Goal: Complete application form

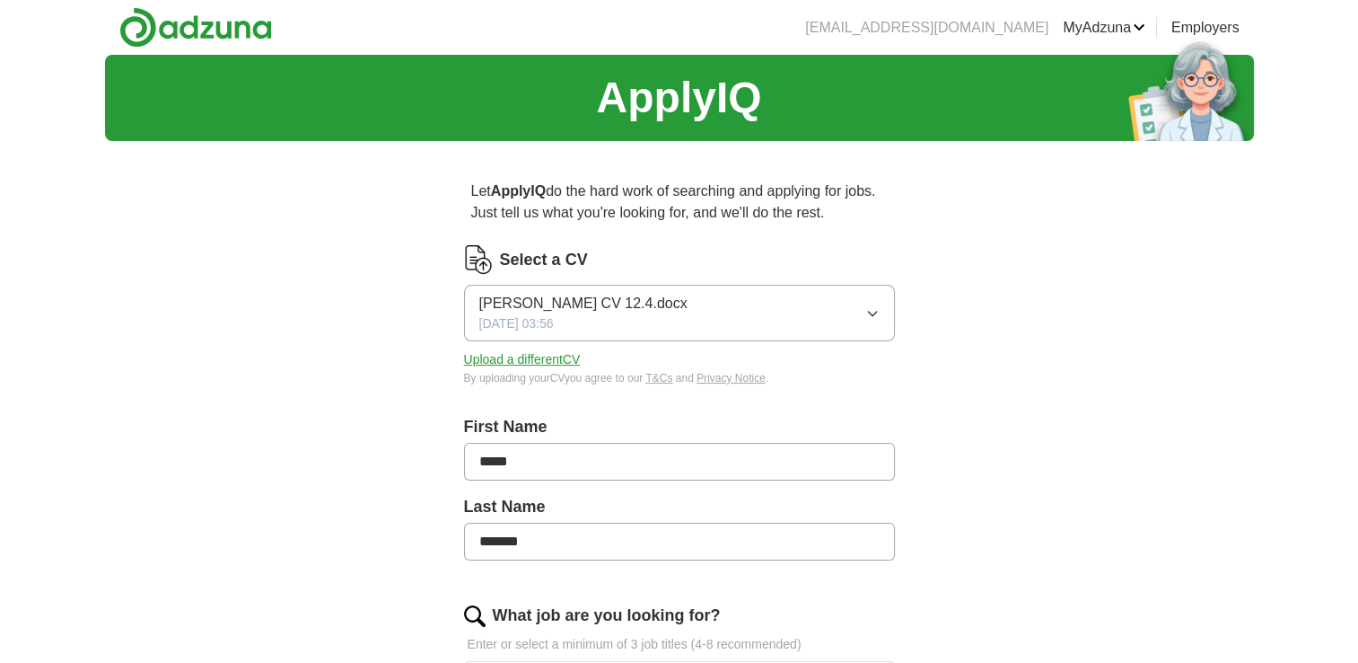
click at [549, 358] on button "Upload a different CV" at bounding box center [522, 359] width 117 height 19
click at [540, 307] on span "[PERSON_NAME] CV 12.4.docx" at bounding box center [583, 304] width 208 height 22
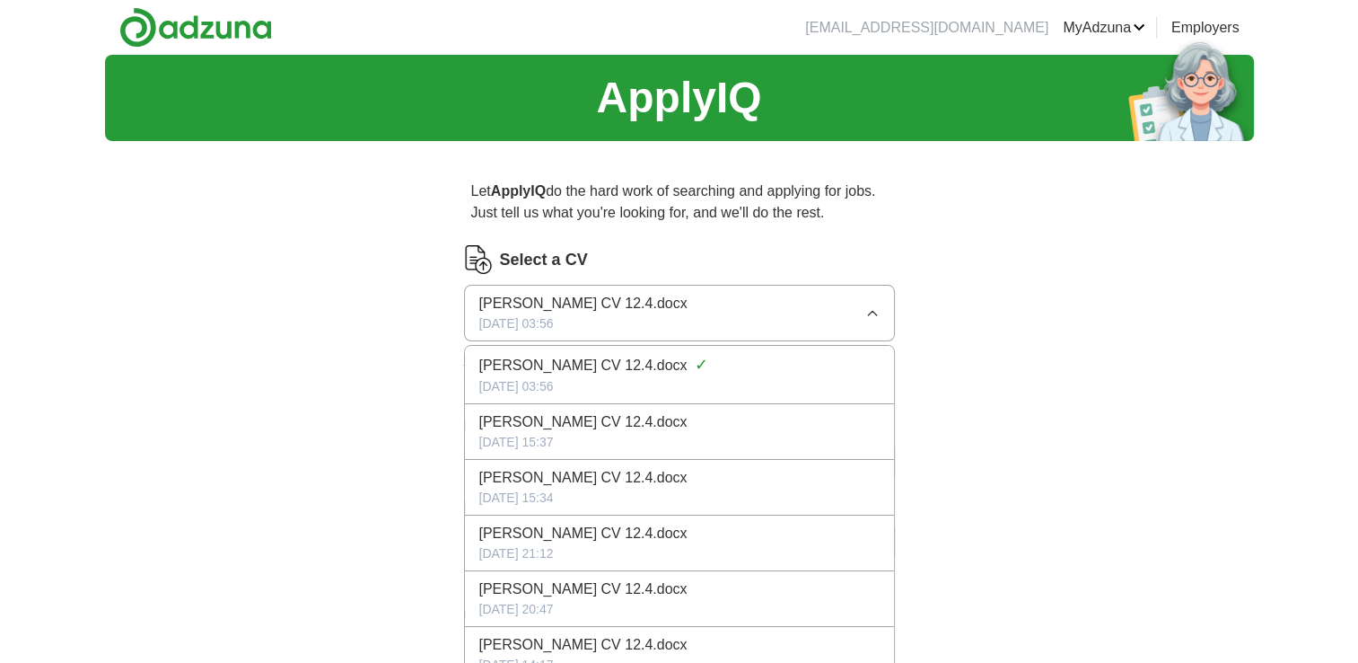
click at [540, 304] on span "[PERSON_NAME] CV 12.4.docx" at bounding box center [583, 304] width 208 height 22
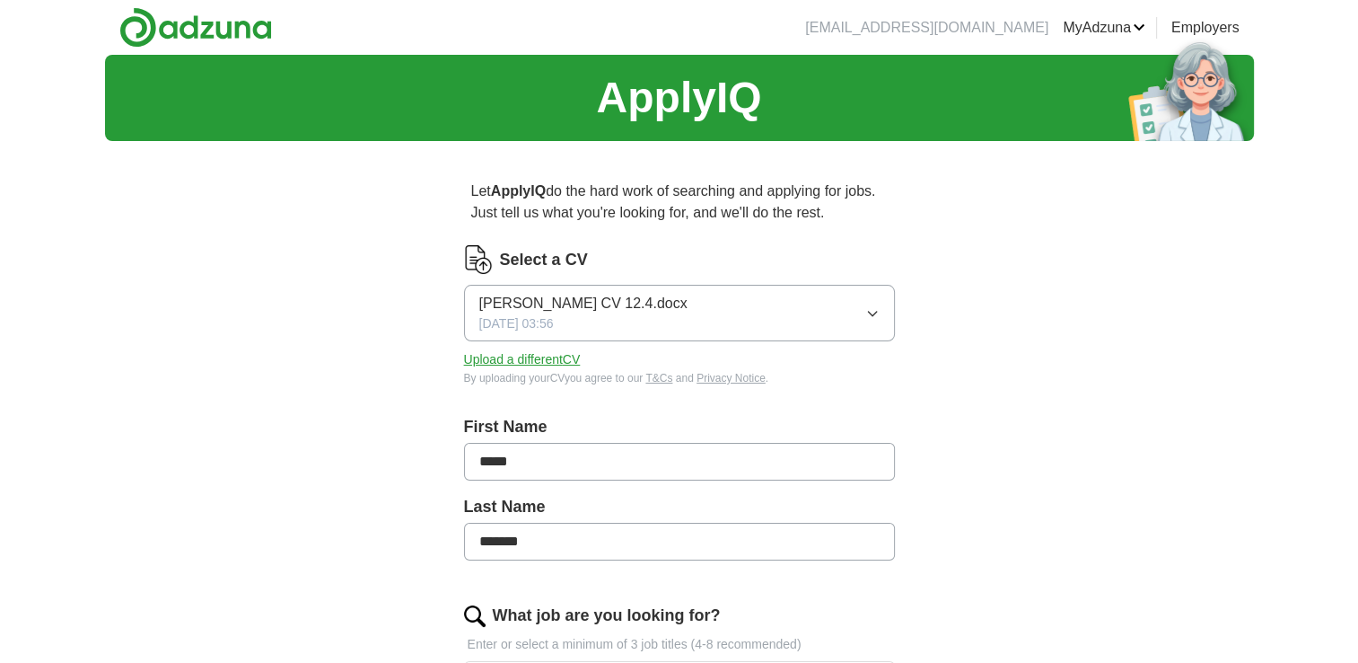
click at [540, 305] on span "[PERSON_NAME] CV 12.4.docx" at bounding box center [583, 304] width 208 height 22
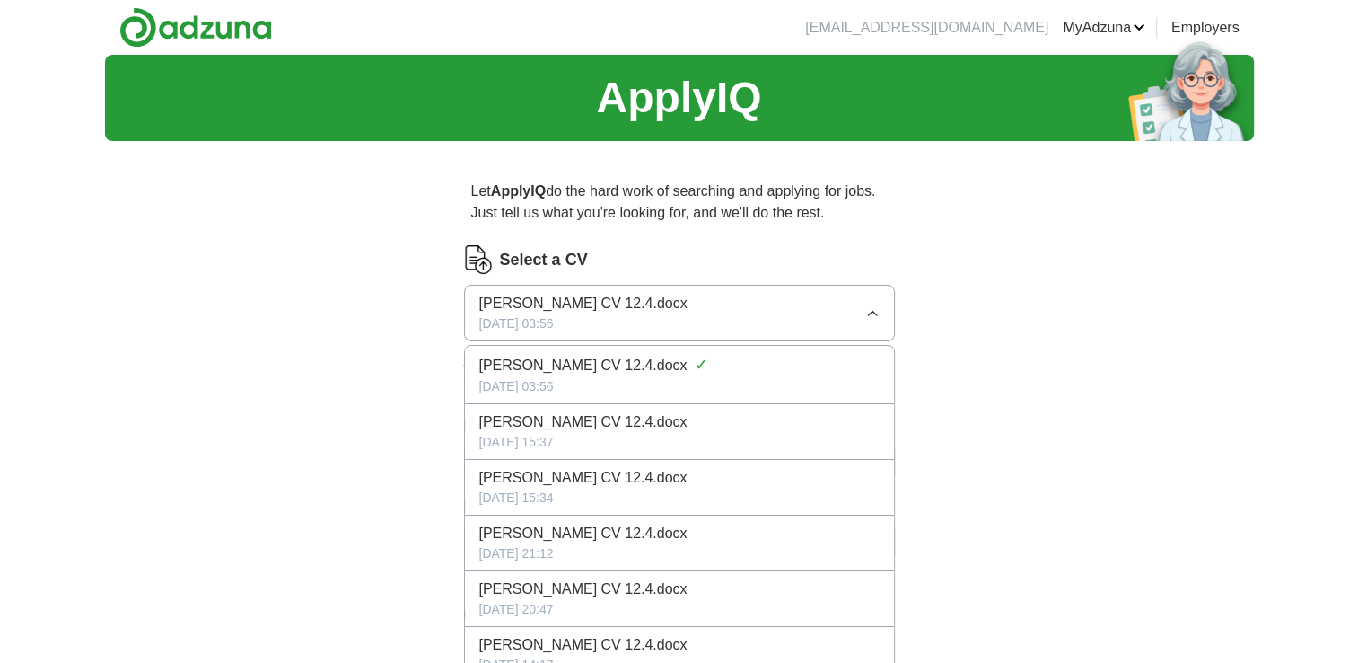
click at [541, 305] on span "[PERSON_NAME] CV 12.4.docx" at bounding box center [583, 304] width 208 height 22
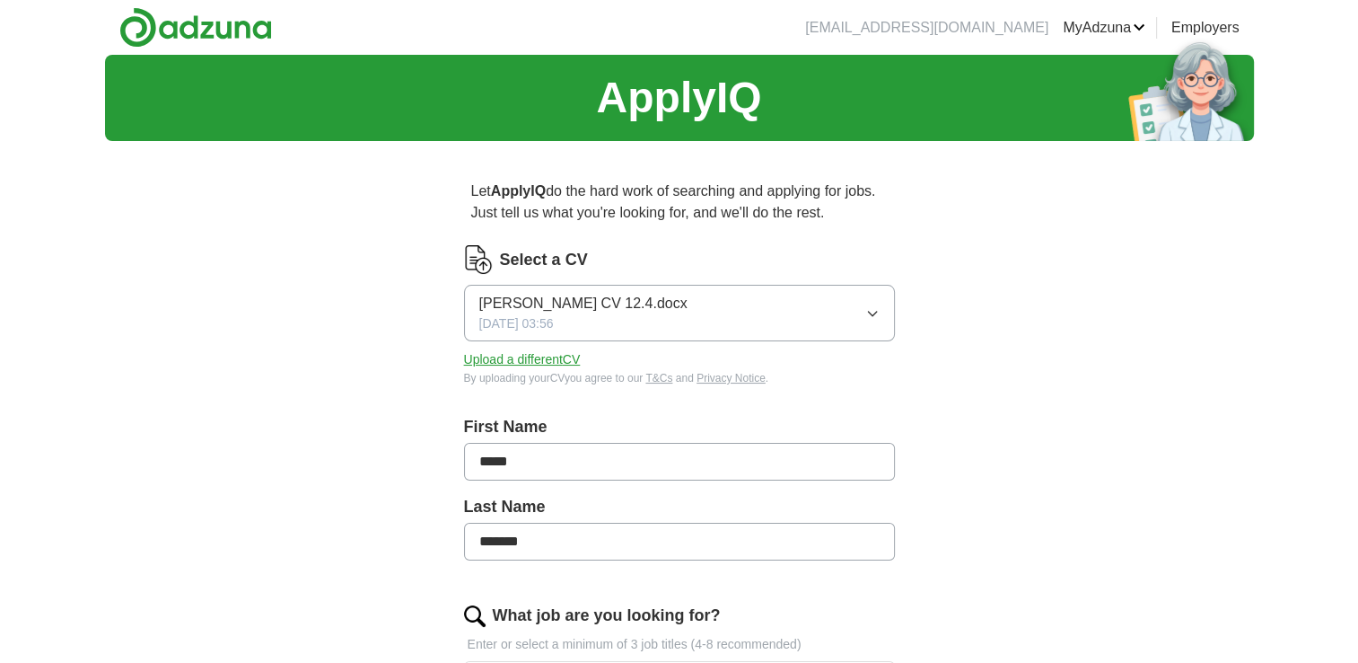
click at [541, 305] on span "[PERSON_NAME] CV 12.4.docx" at bounding box center [583, 304] width 208 height 22
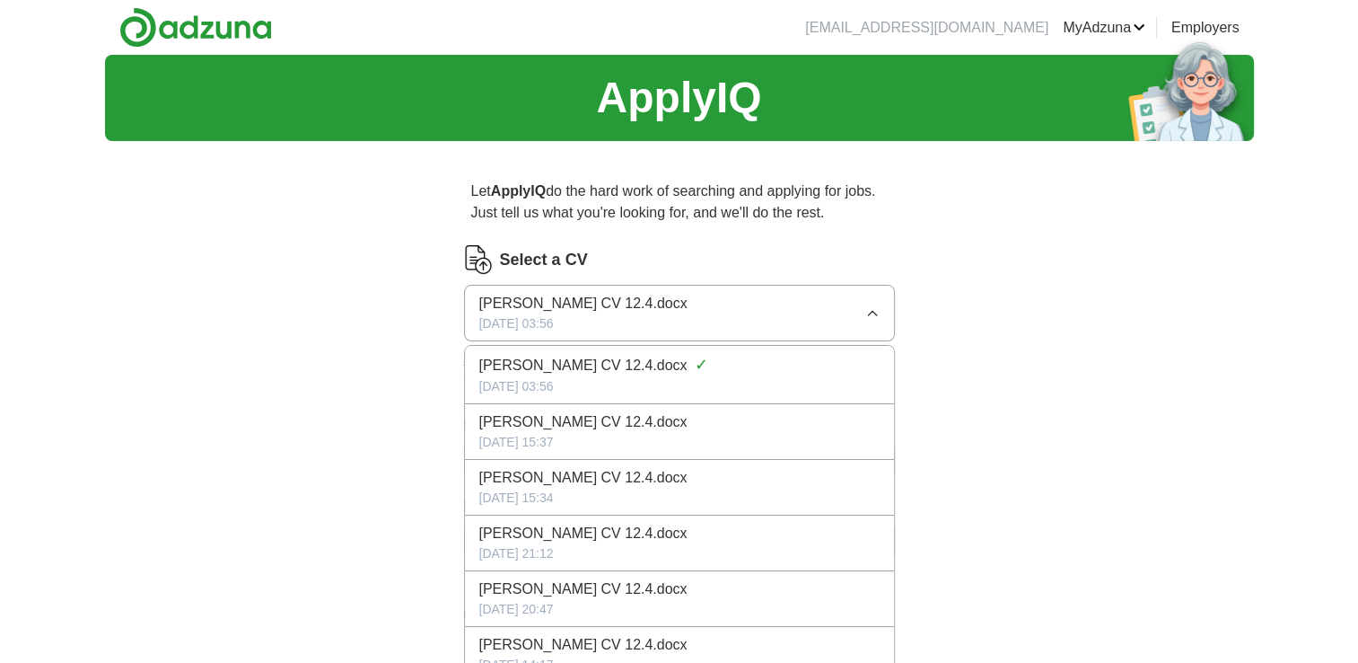
click at [550, 382] on div "[DATE] 03:56" at bounding box center [679, 386] width 400 height 19
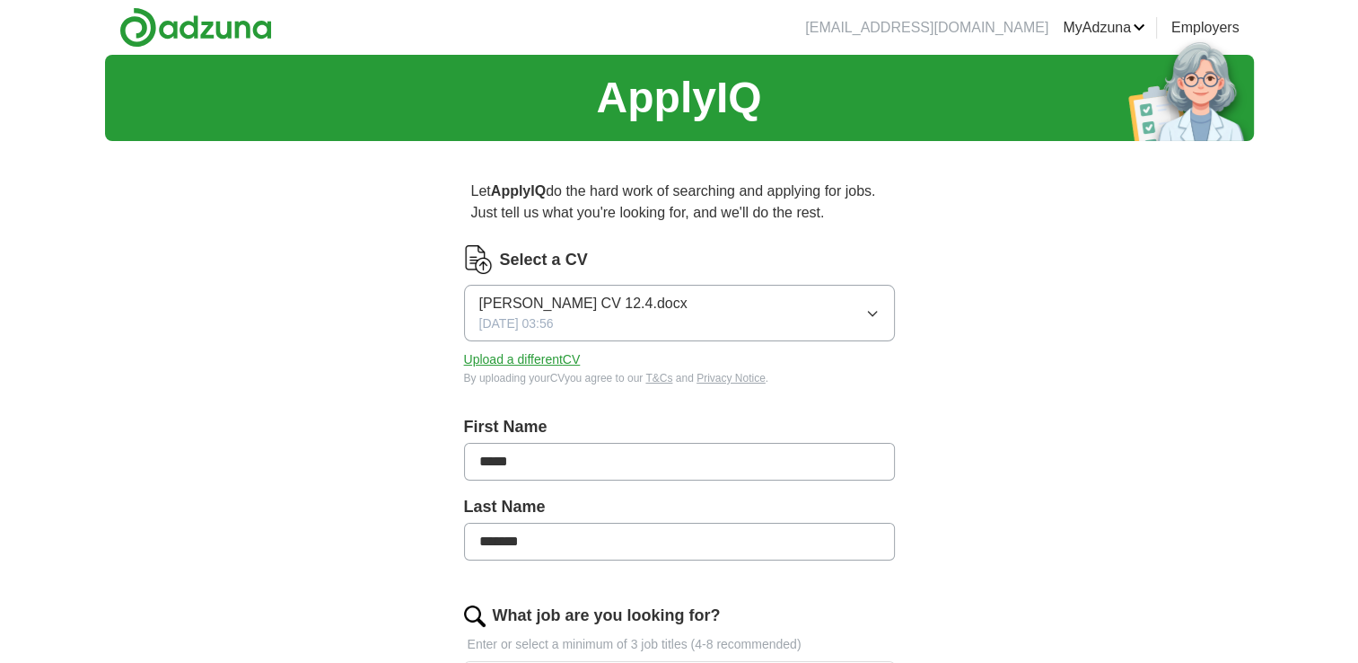
click at [566, 309] on span "[PERSON_NAME] CV 12.4.docx" at bounding box center [583, 304] width 208 height 22
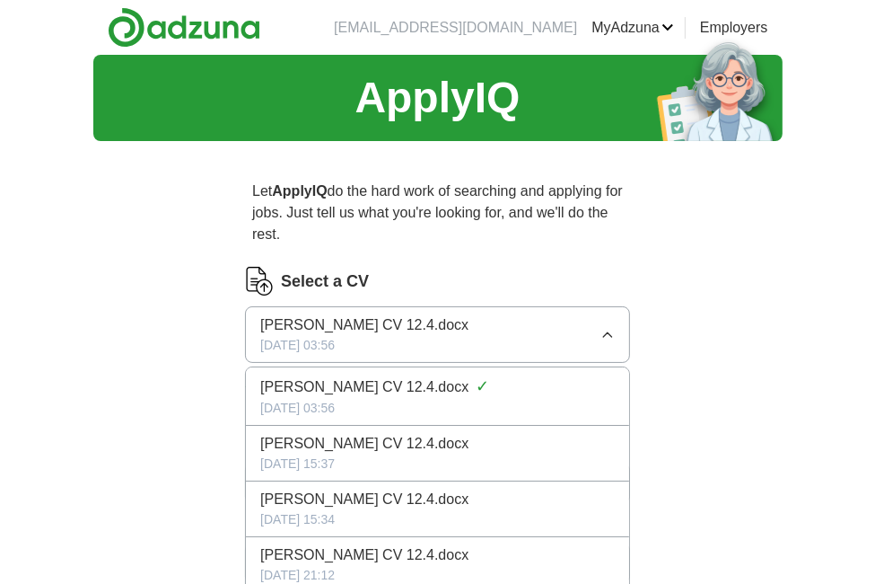
click at [345, 228] on p "Let ApplyIQ do the hard work of searching and applying for jobs. Just tell us w…" at bounding box center [437, 212] width 385 height 79
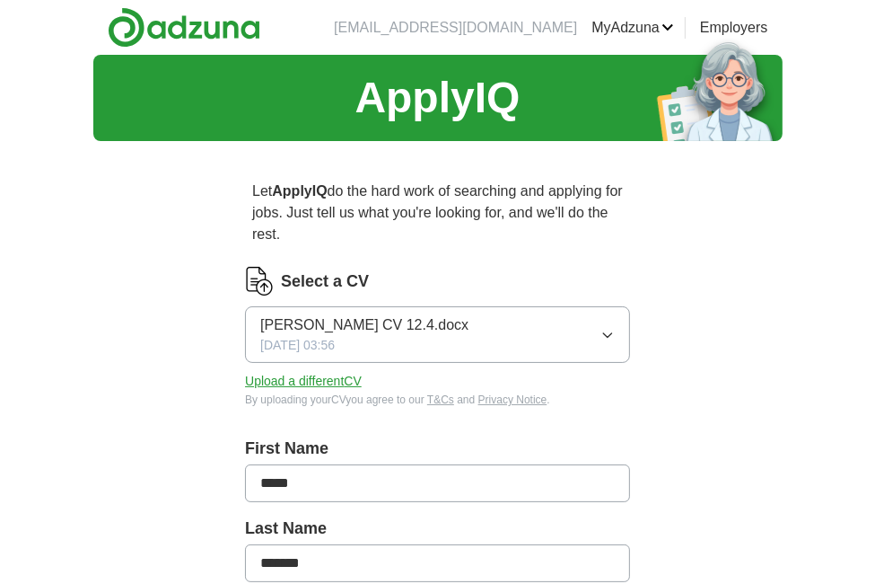
click at [294, 385] on button "Upload a different CV" at bounding box center [303, 381] width 117 height 19
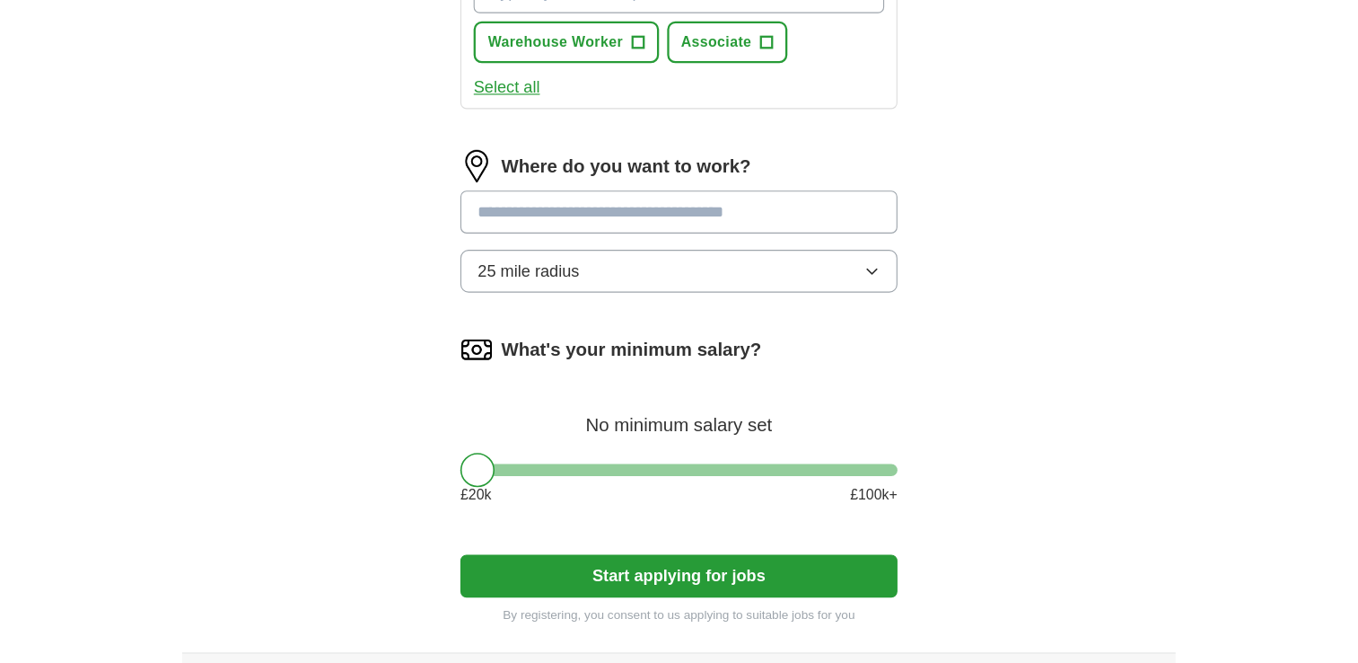
scroll to position [628, 0]
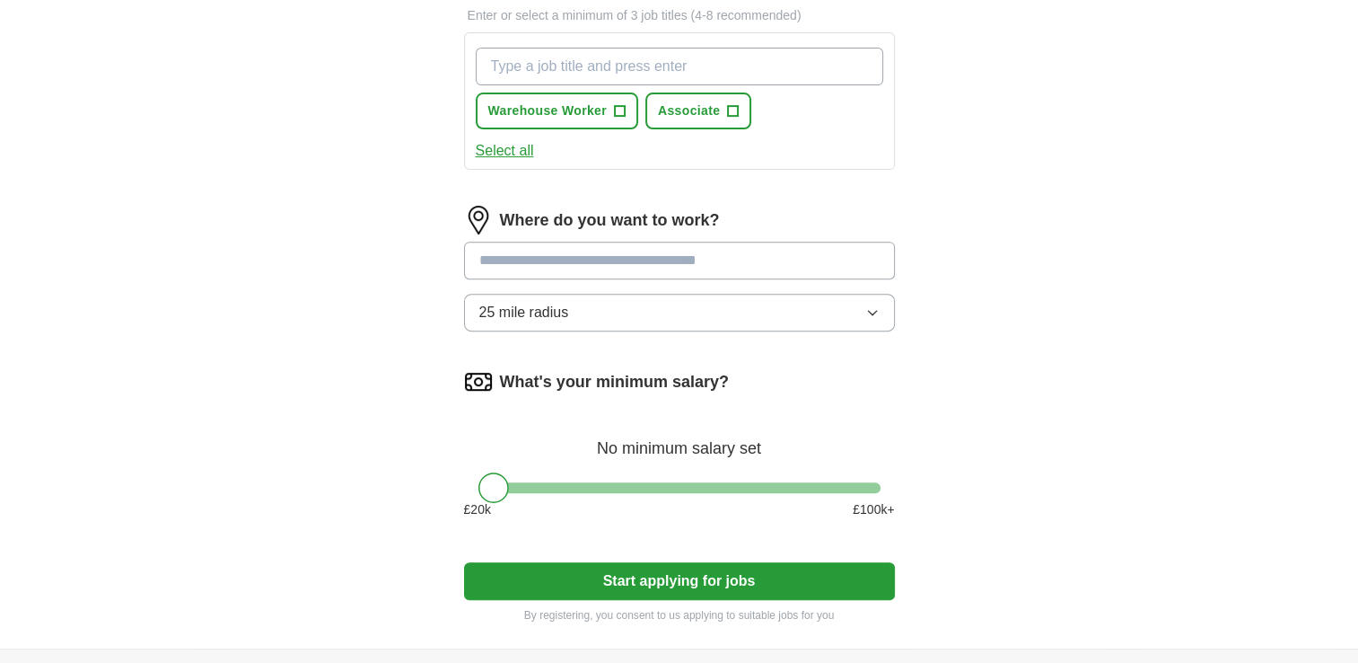
click at [632, 251] on input at bounding box center [679, 260] width 431 height 38
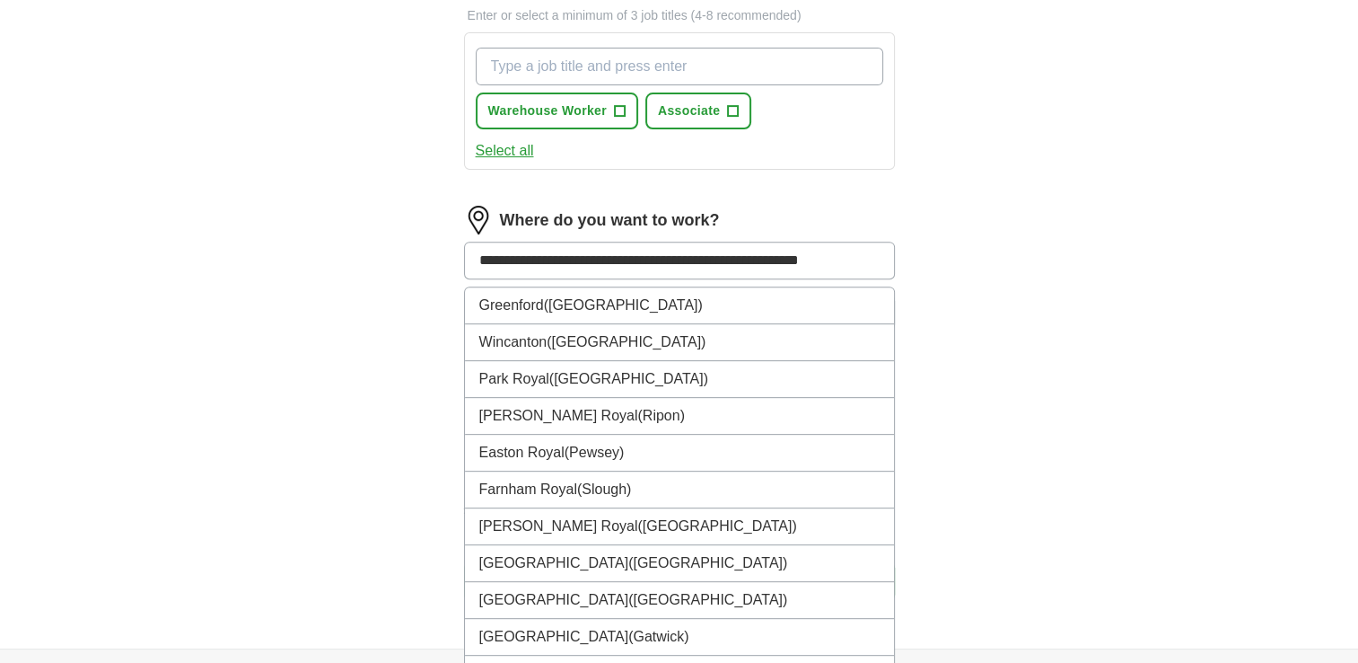
click at [588, 271] on input "**********" at bounding box center [679, 260] width 431 height 38
type input "**********"
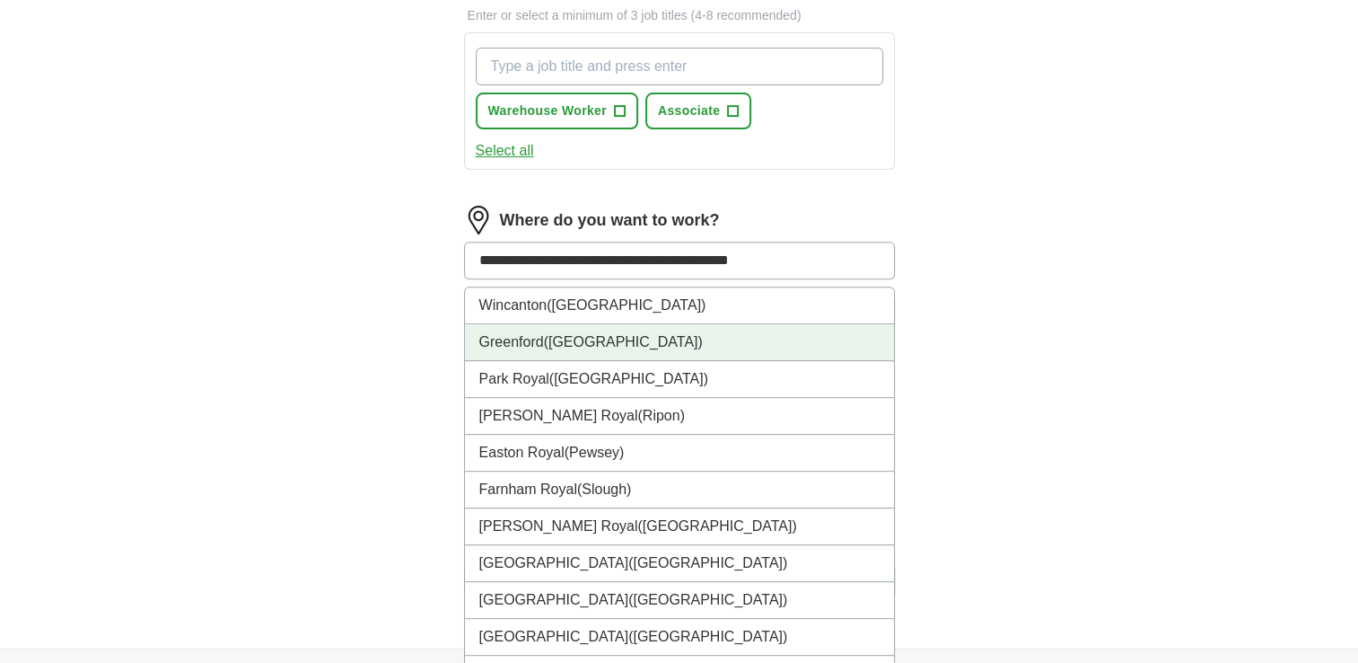
click at [467, 347] on li "[GEOGRAPHIC_DATA] ([GEOGRAPHIC_DATA])" at bounding box center [679, 342] width 429 height 37
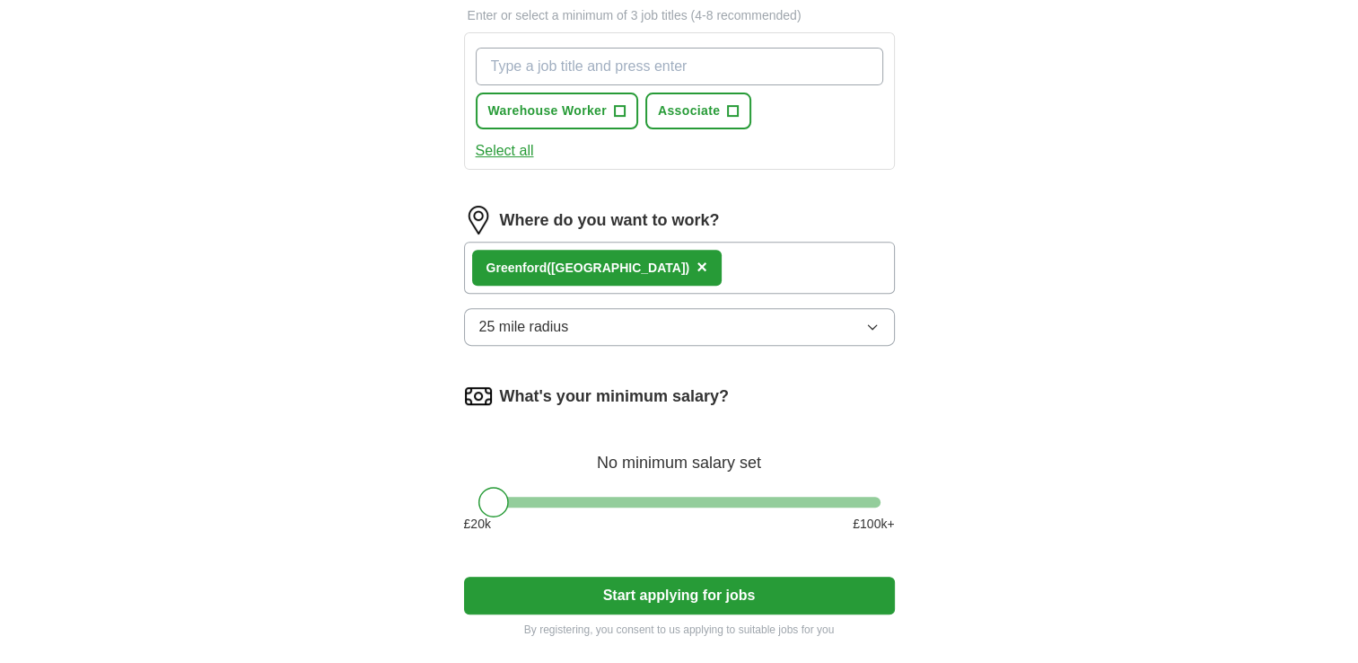
click at [877, 328] on icon "button" at bounding box center [872, 327] width 14 height 14
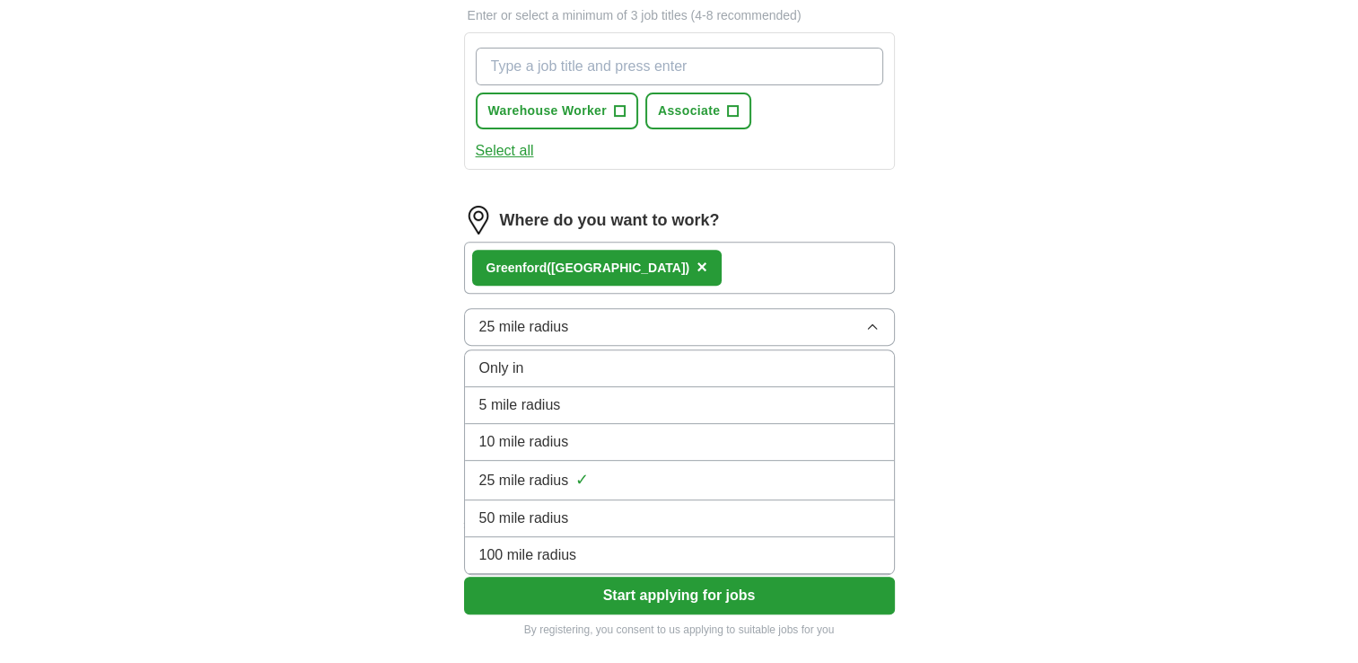
click at [571, 431] on div "10 mile radius" at bounding box center [679, 442] width 400 height 22
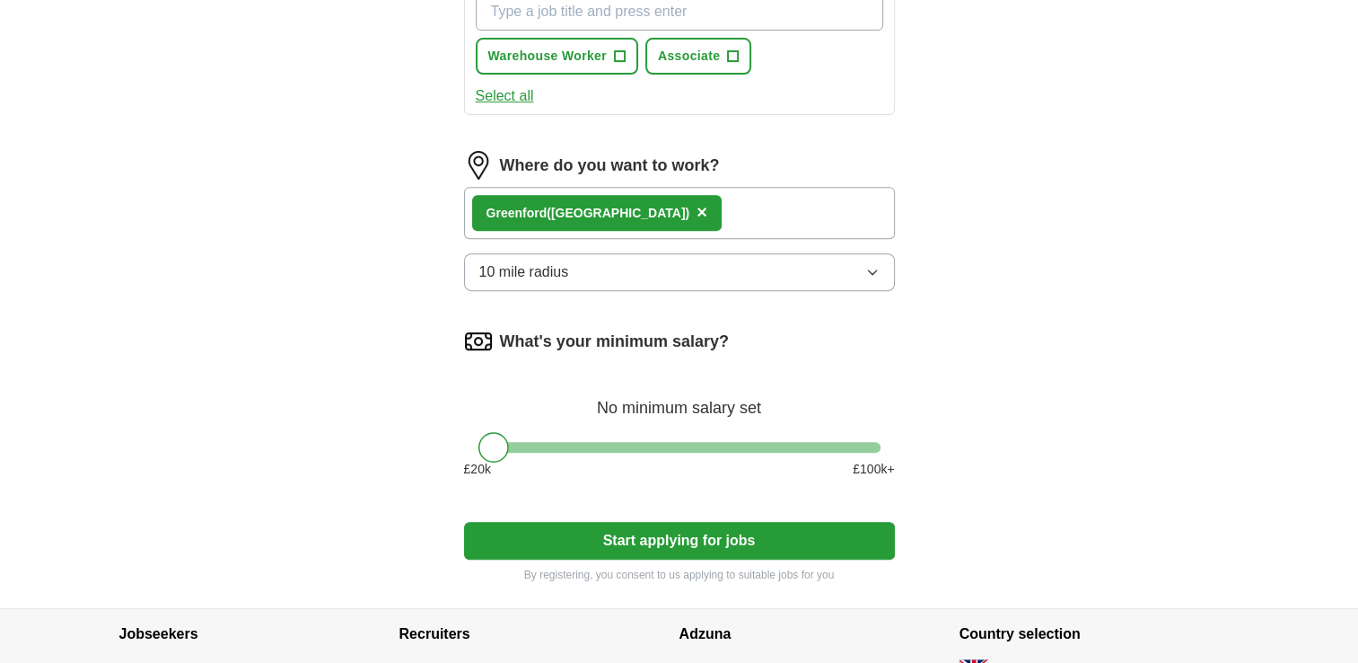
scroll to position [700, 0]
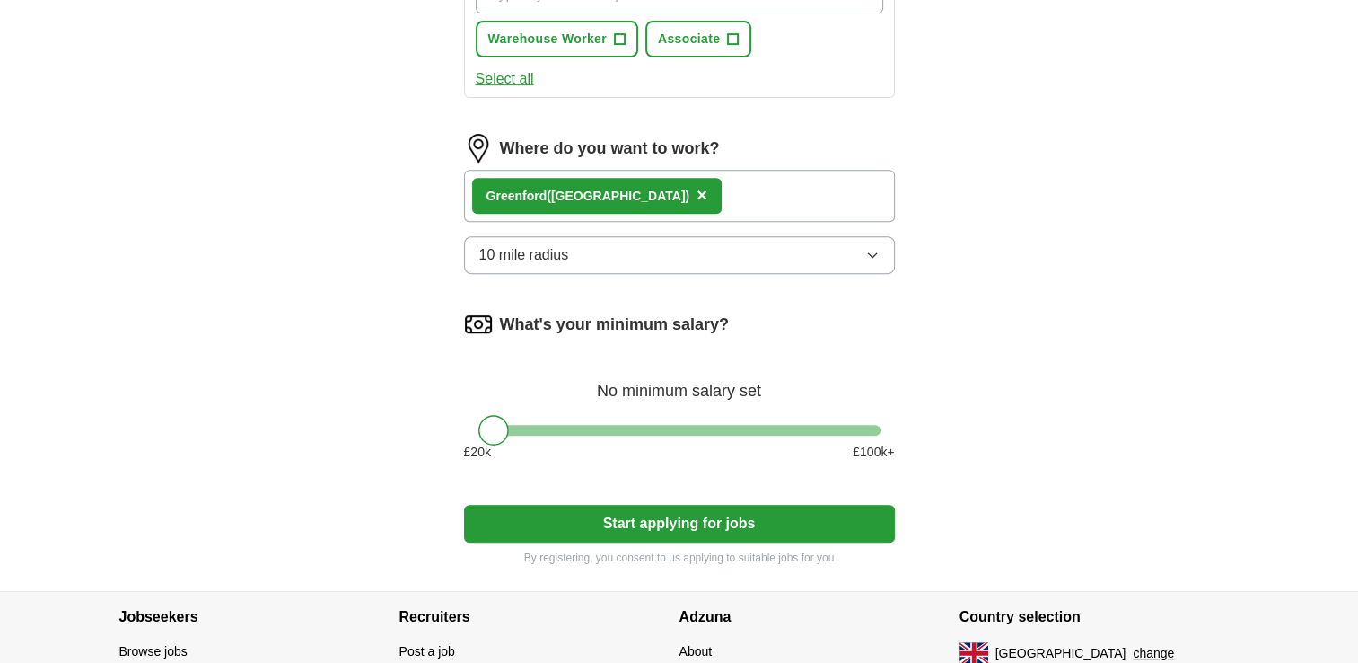
click at [707, 517] on button "Start applying for jobs" at bounding box center [679, 524] width 431 height 38
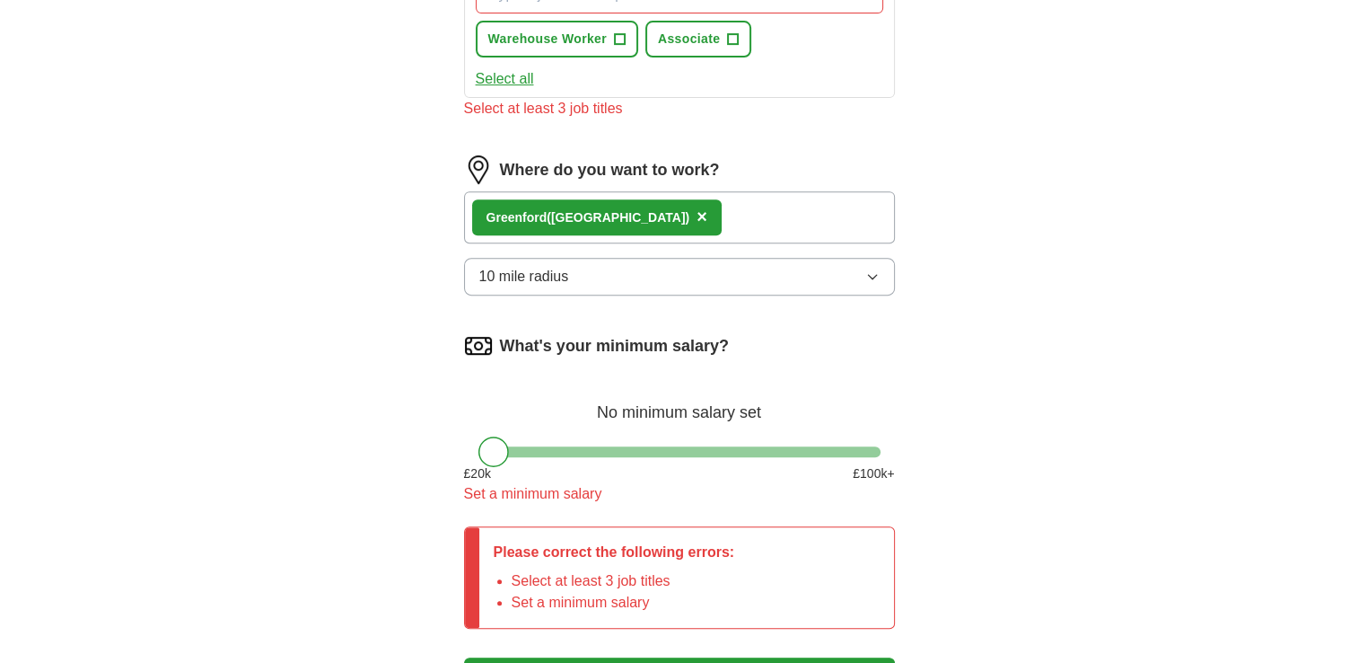
click at [514, 81] on button "Select all" at bounding box center [505, 79] width 58 height 22
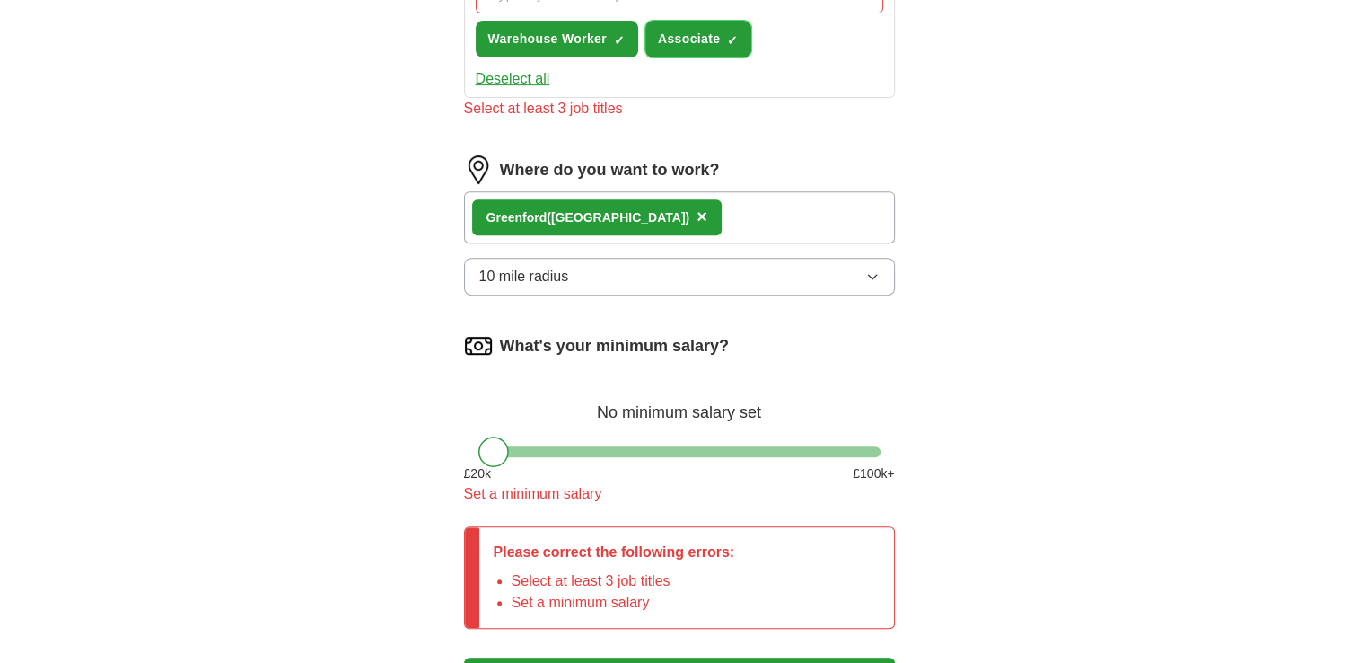
click at [0, 0] on span "×" at bounding box center [0, 0] width 0 height 0
click at [497, 70] on button "Select all" at bounding box center [505, 79] width 58 height 22
click at [0, 0] on span "×" at bounding box center [0, 0] width 0 height 0
click at [619, 38] on span "+" at bounding box center [619, 39] width 11 height 14
click at [531, 77] on button "Deselect all" at bounding box center [513, 79] width 75 height 22
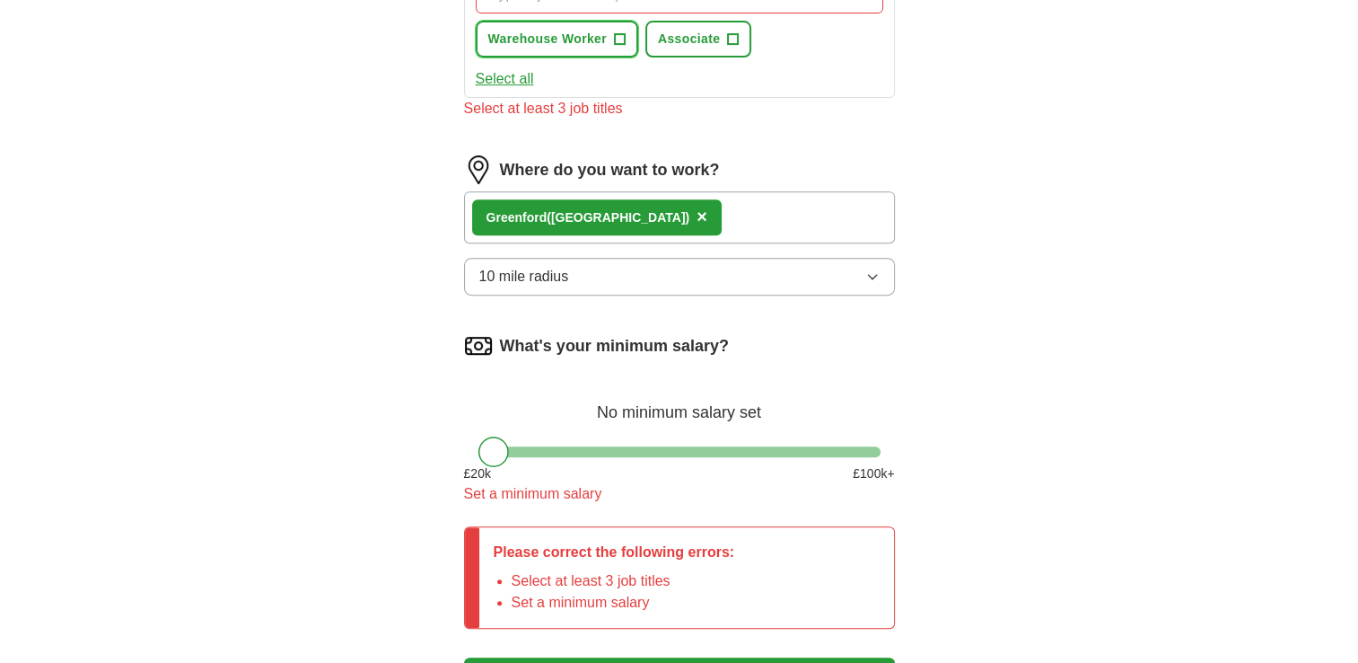
click at [621, 35] on span "+" at bounding box center [619, 39] width 11 height 14
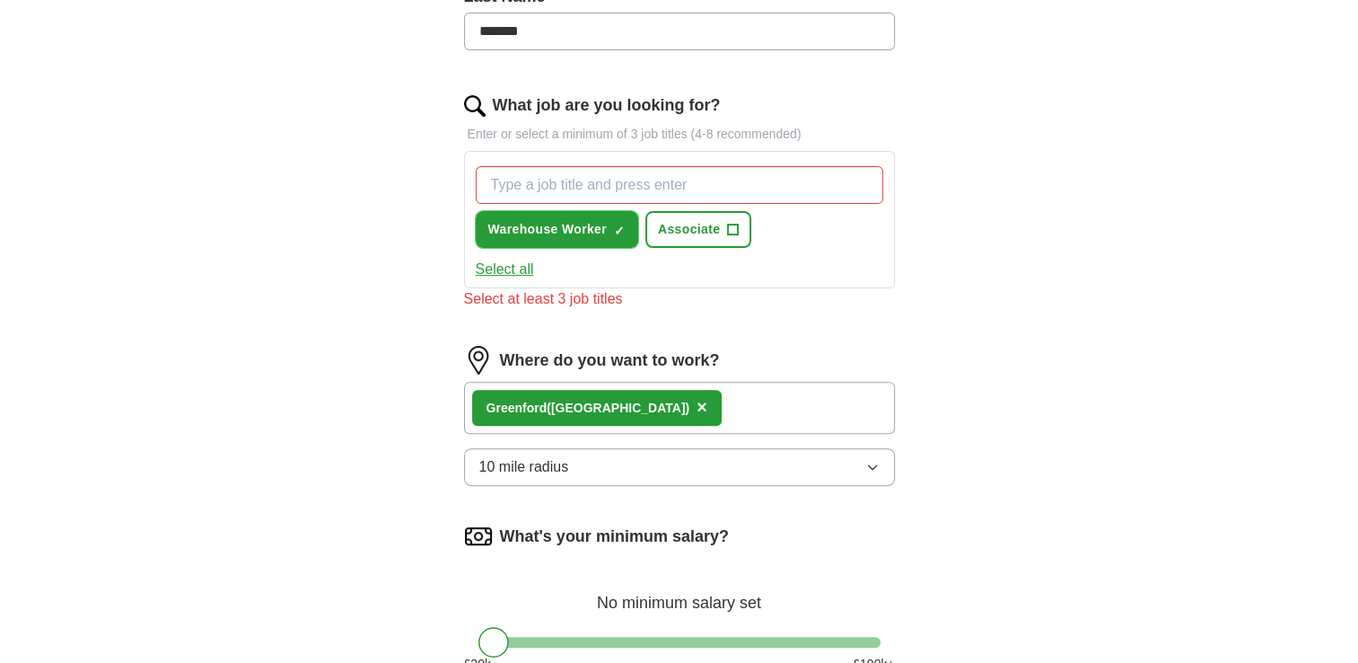
scroll to position [509, 0]
click at [596, 180] on input "What job are you looking for?" at bounding box center [680, 186] width 408 height 38
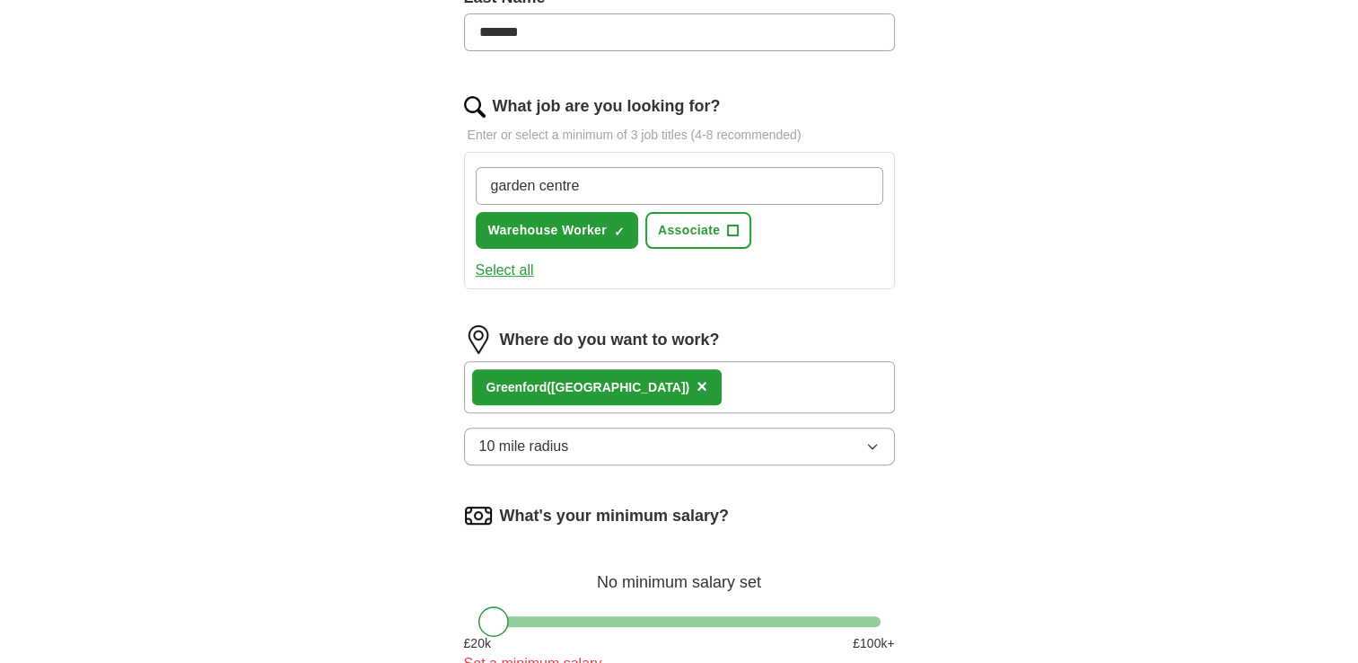
type input "garden centre"
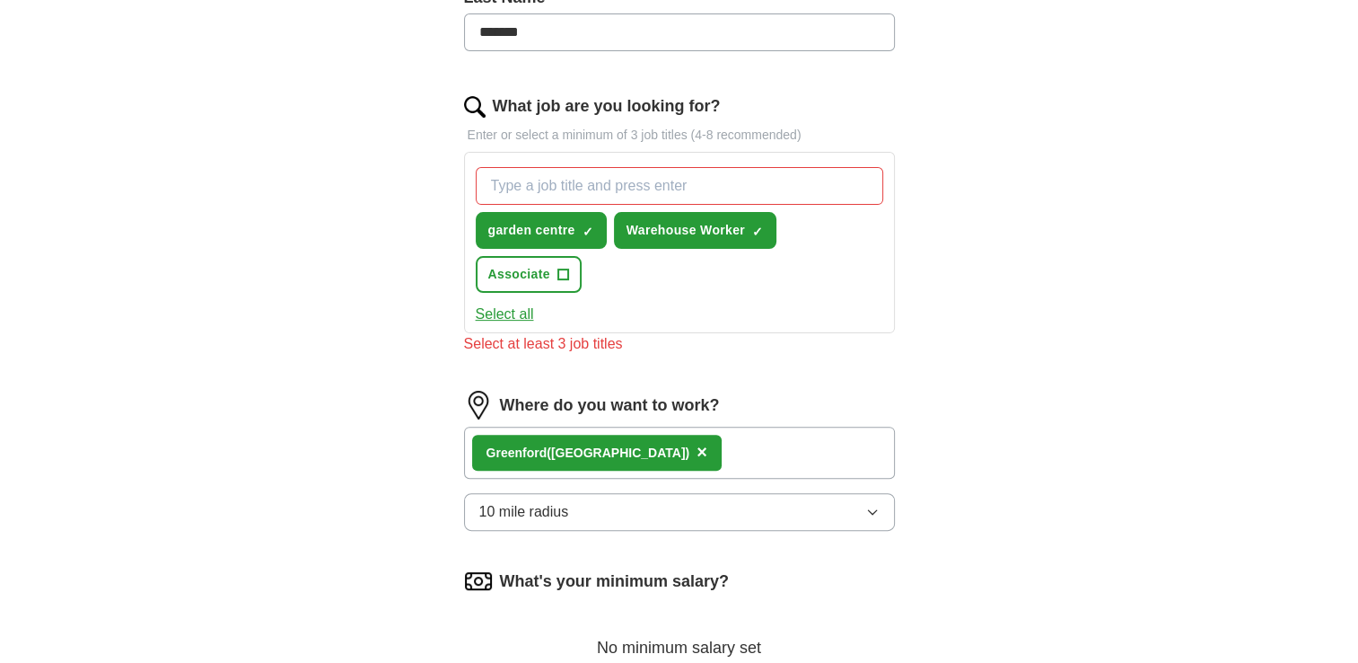
click at [515, 314] on button "Select all" at bounding box center [505, 314] width 58 height 22
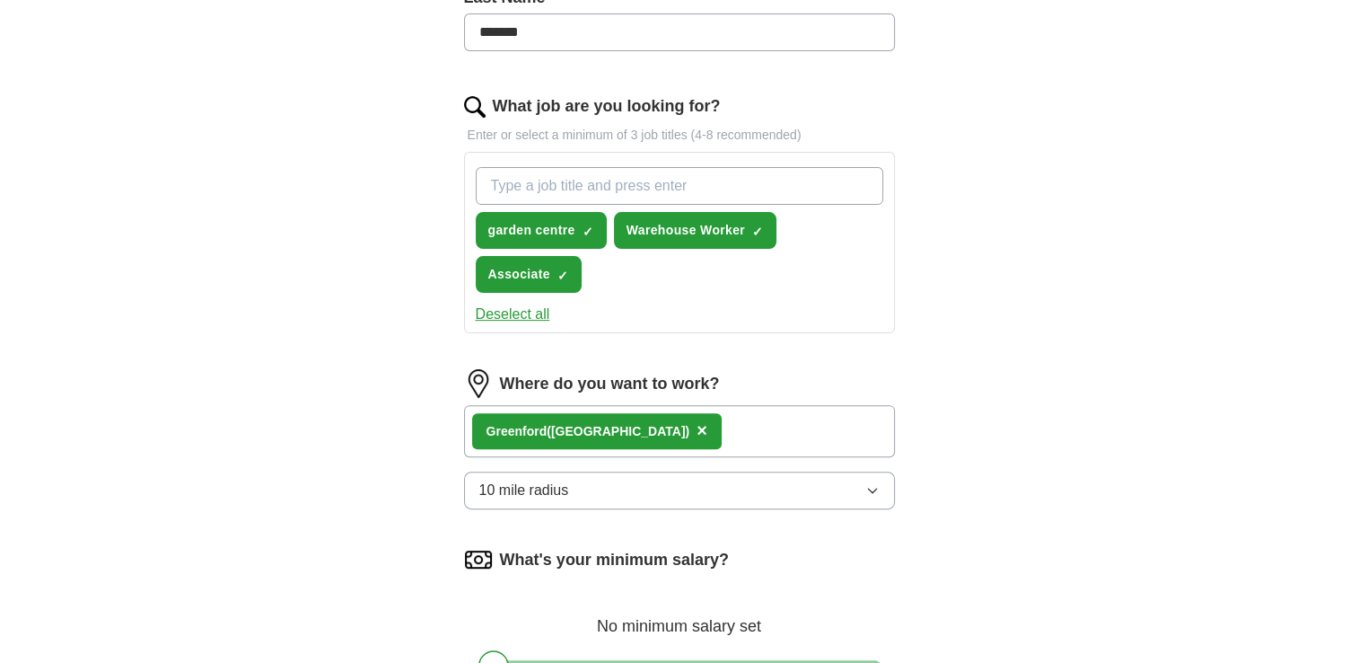
click at [530, 311] on button "Deselect all" at bounding box center [513, 314] width 75 height 22
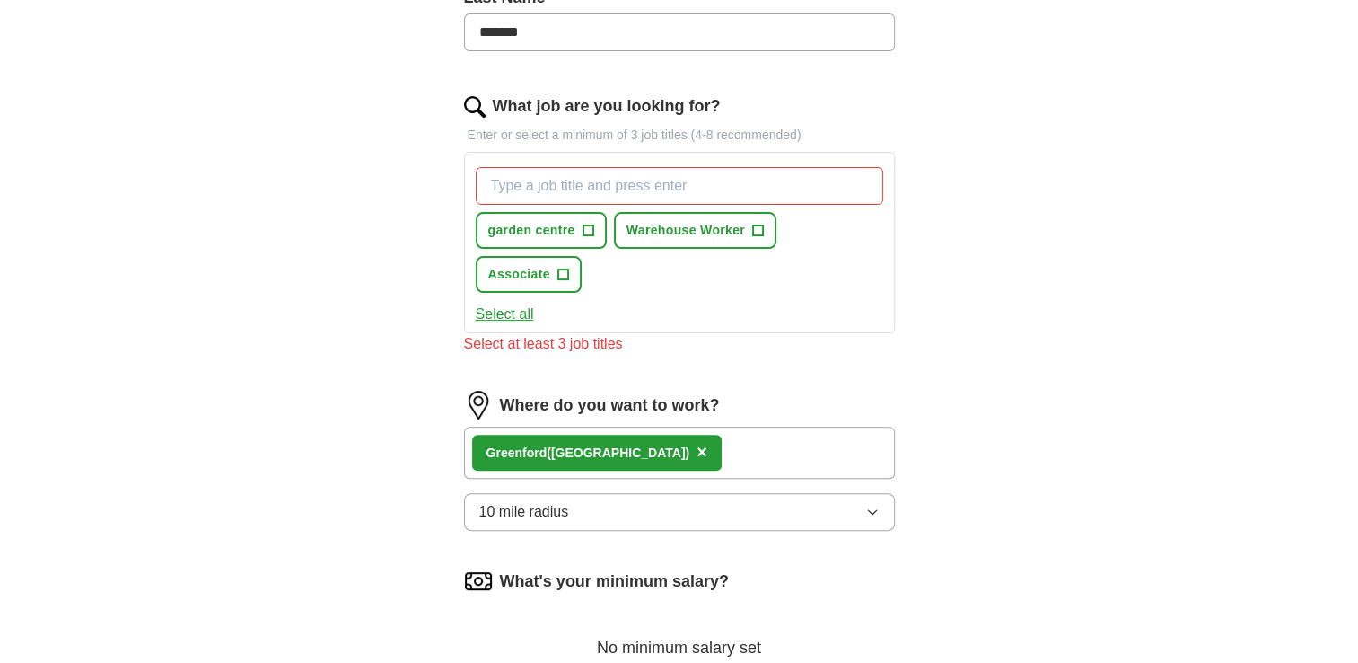
click at [553, 341] on div "Select at least 3 job titles" at bounding box center [679, 344] width 431 height 22
click at [508, 316] on button "Select all" at bounding box center [505, 314] width 58 height 22
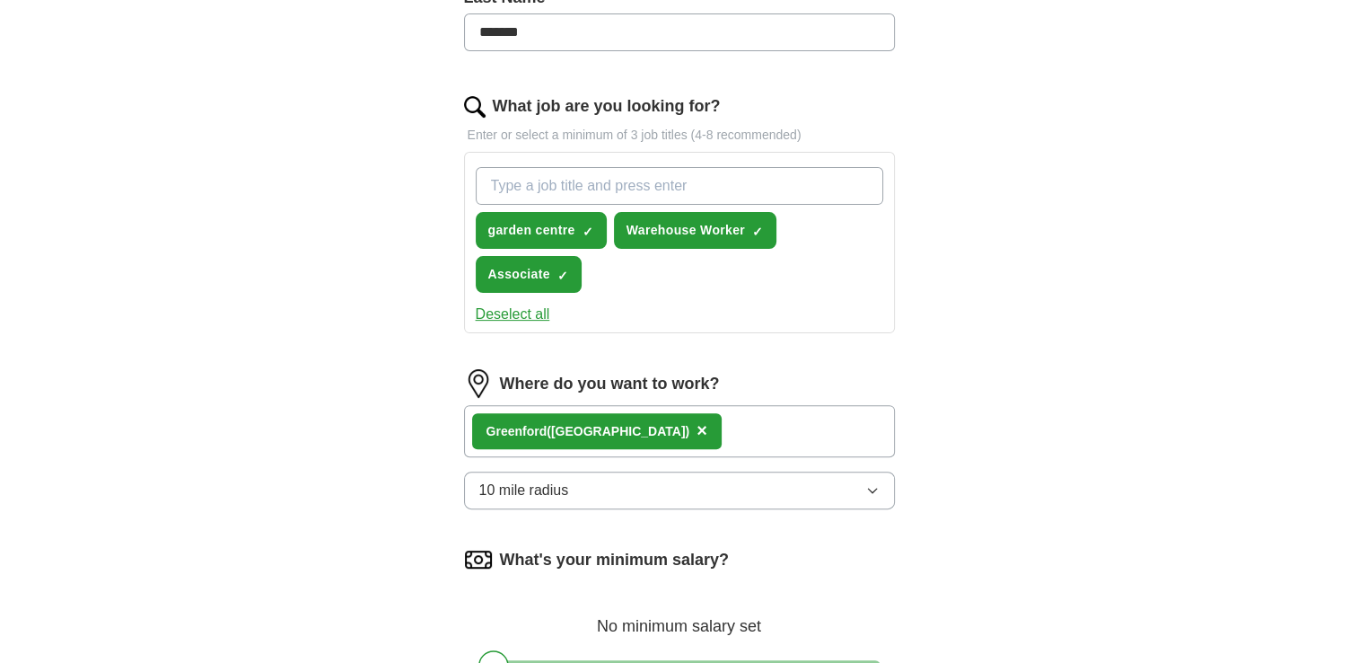
click at [508, 315] on button "Deselect all" at bounding box center [513, 314] width 75 height 22
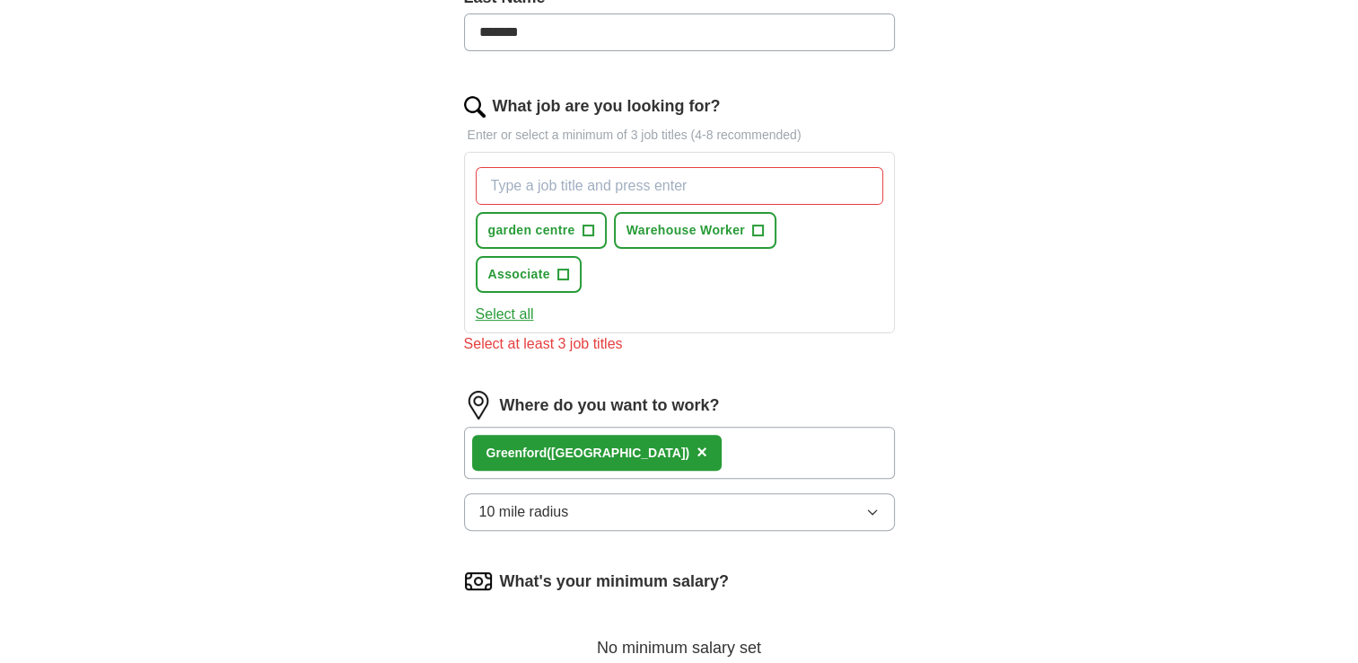
click at [557, 187] on input "What job are you looking for?" at bounding box center [680, 186] width 408 height 38
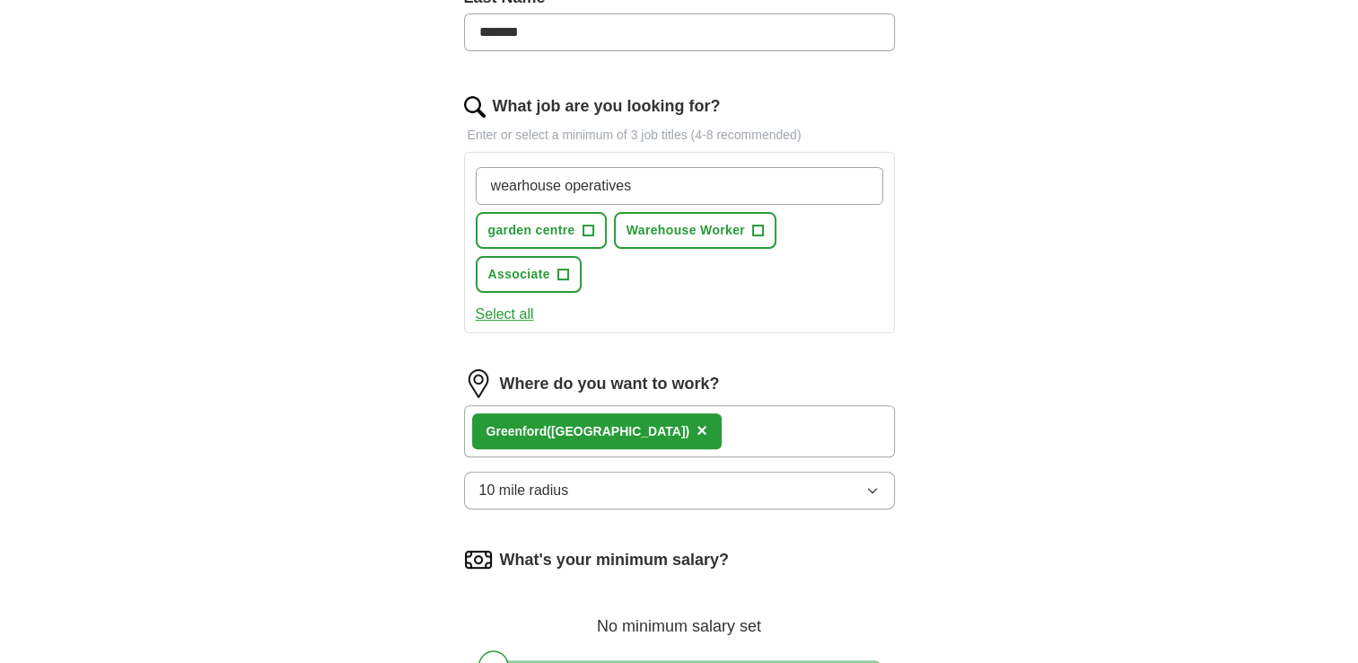
type input "wearhouse operatives"
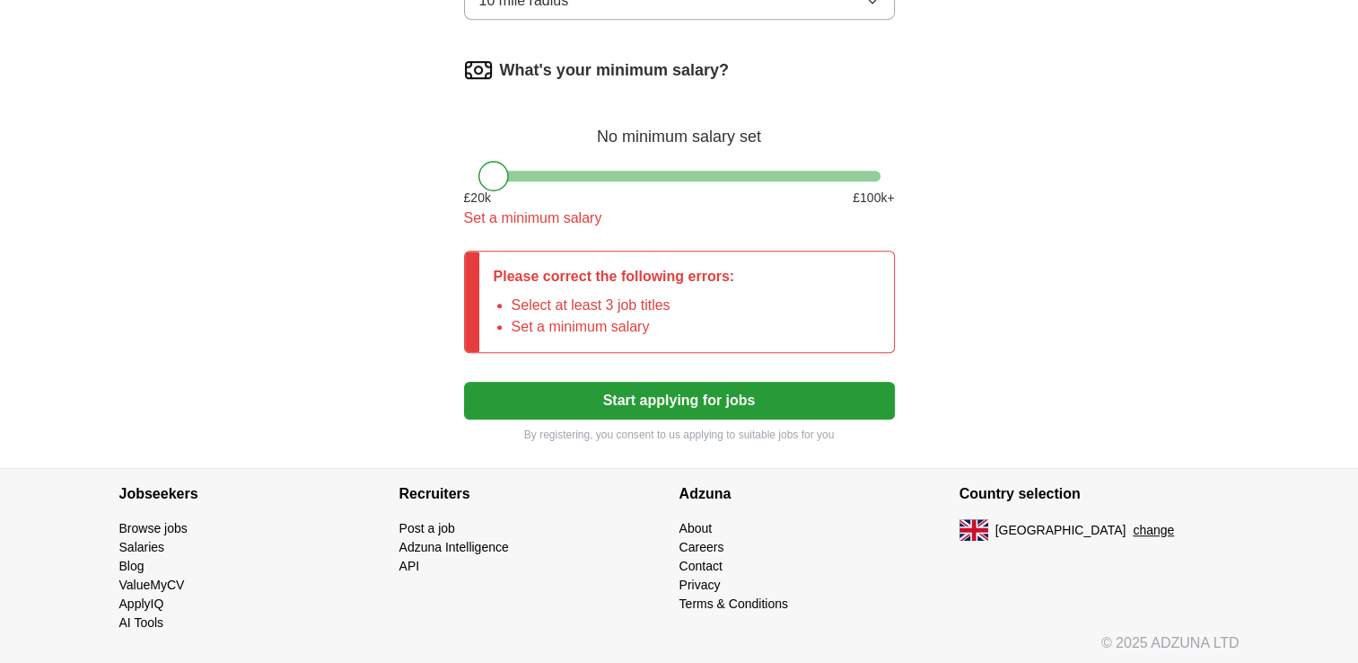
scroll to position [1020, 0]
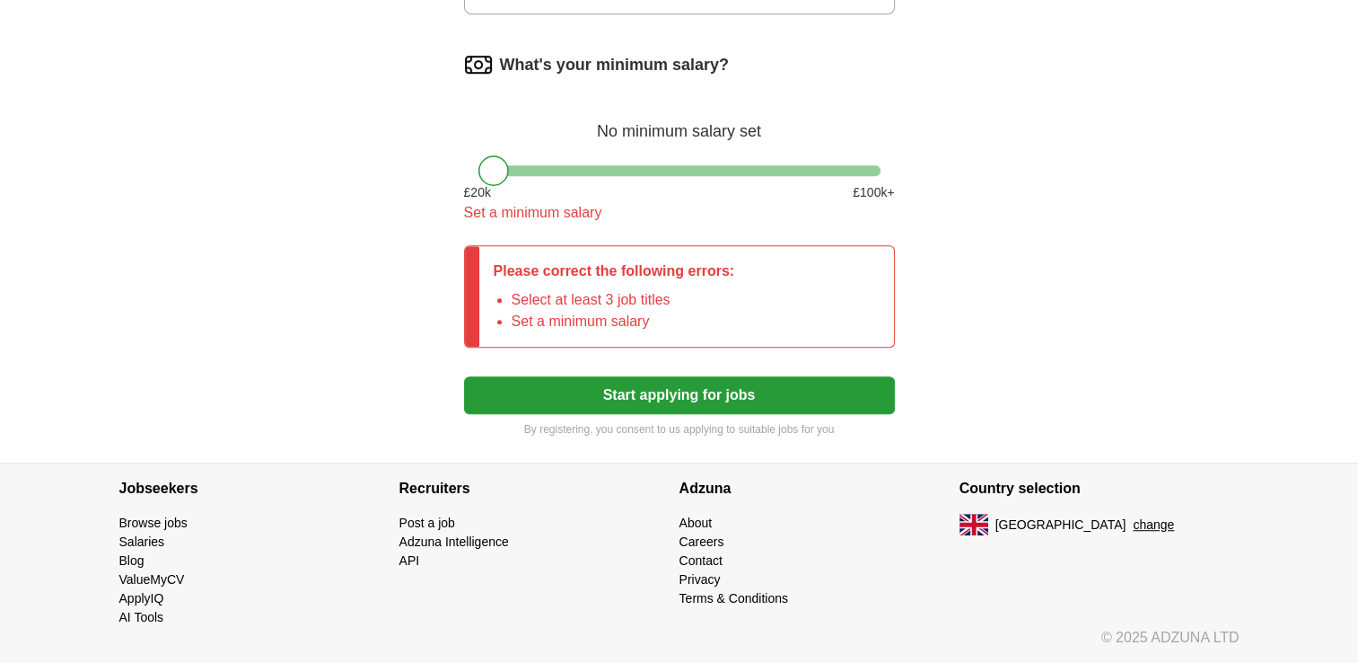
click at [664, 403] on button "Start applying for jobs" at bounding box center [679, 395] width 431 height 38
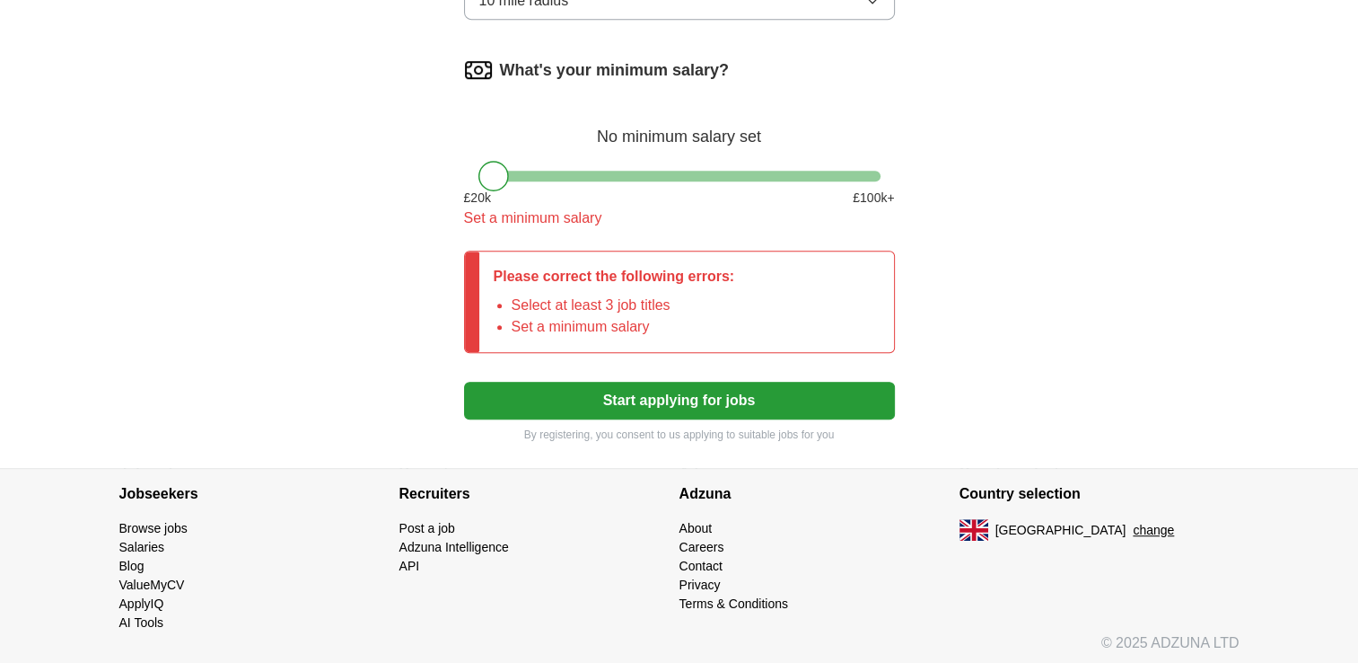
click at [661, 397] on button "Start applying for jobs" at bounding box center [679, 401] width 431 height 38
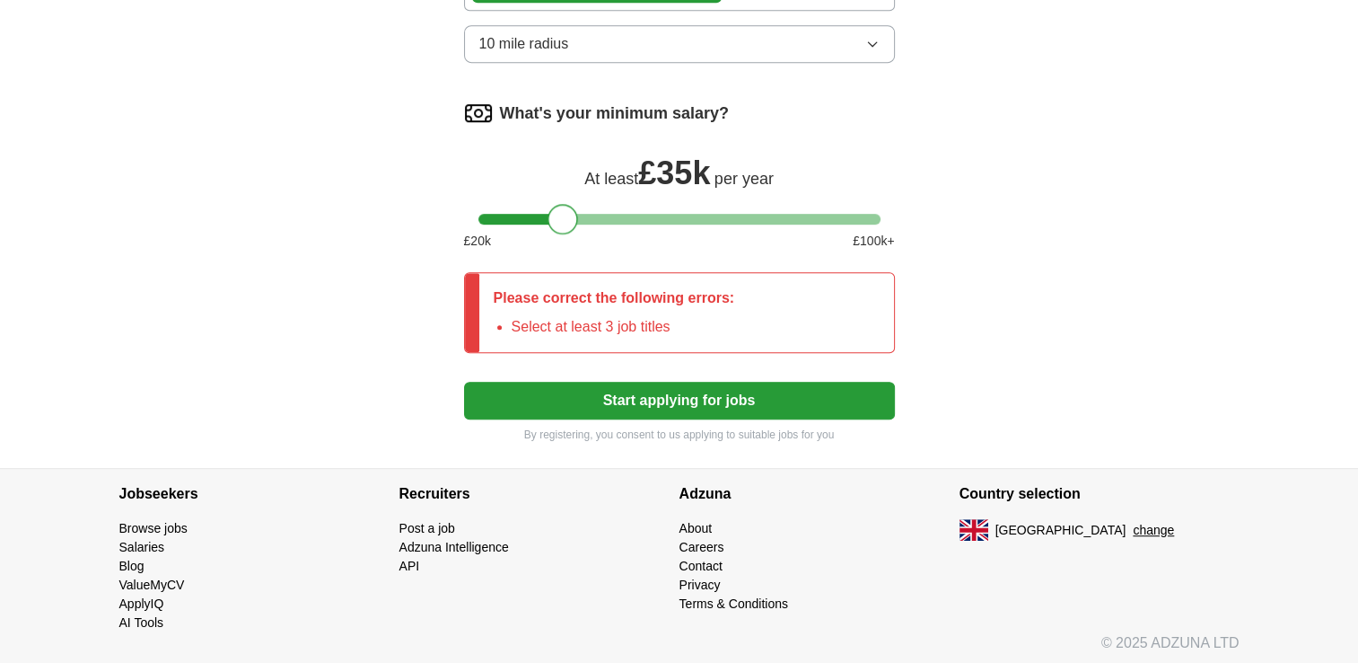
drag, startPoint x: 500, startPoint y: 174, endPoint x: 571, endPoint y: 199, distance: 75.2
click at [571, 199] on div "What's your minimum salary? At least £ 35k per year £ 20 k £ 100 k+" at bounding box center [679, 182] width 431 height 166
click at [676, 396] on button "Start applying for jobs" at bounding box center [679, 401] width 431 height 38
click at [673, 400] on button "Start applying for jobs" at bounding box center [679, 401] width 431 height 38
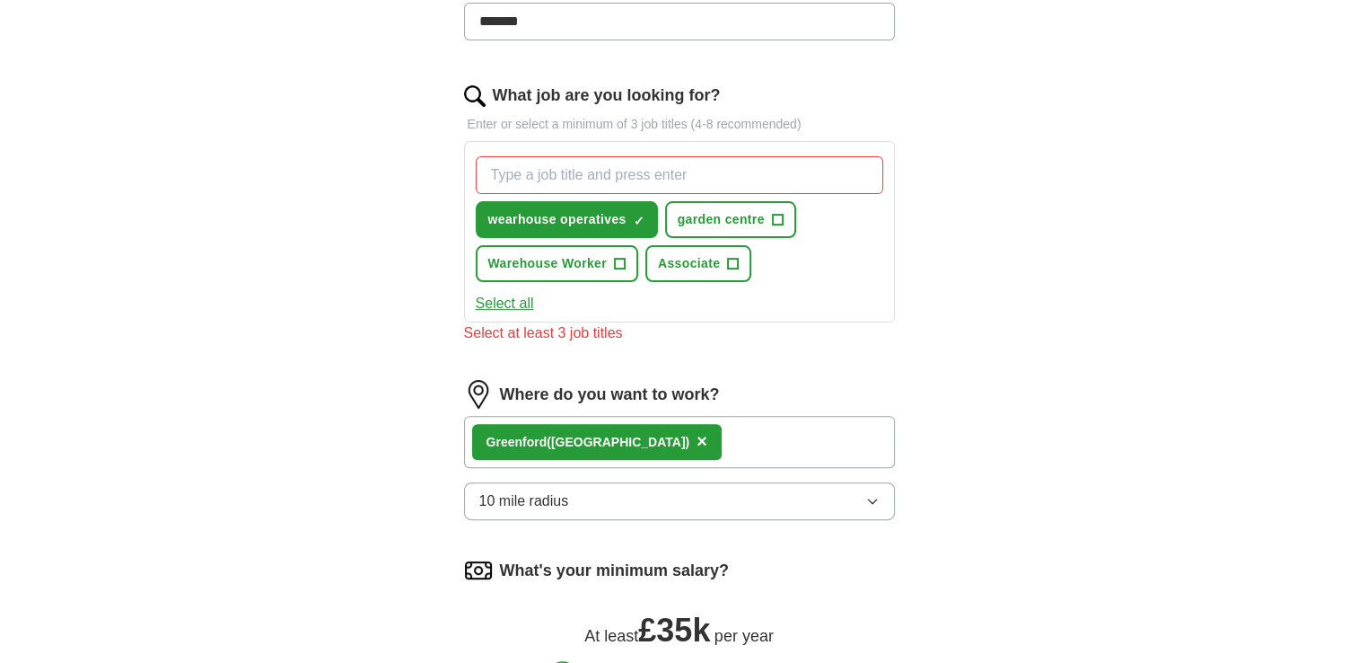
scroll to position [512, 0]
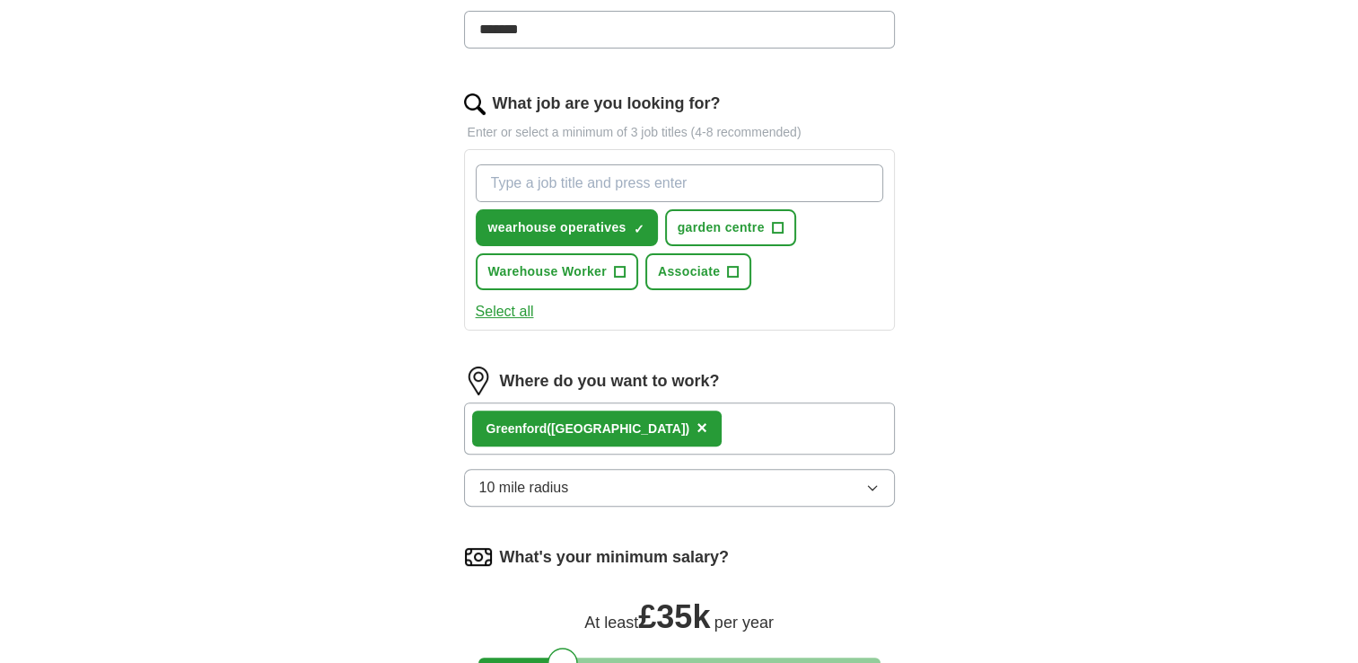
click at [589, 184] on input "What job are you looking for?" at bounding box center [680, 183] width 408 height 38
click at [562, 182] on input "warehous eoperatives" at bounding box center [680, 183] width 408 height 38
type input "warehous operatives"
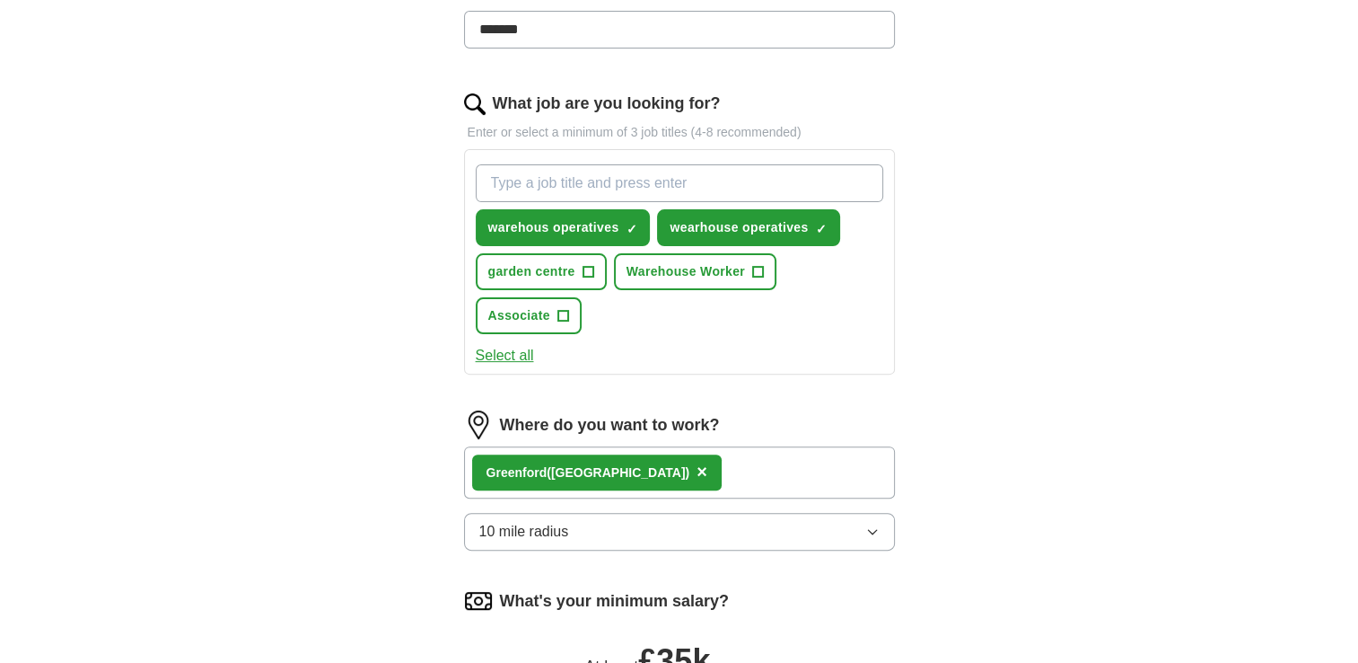
click at [548, 189] on input "What job are you looking for?" at bounding box center [680, 183] width 408 height 38
type input "plan area assistant"
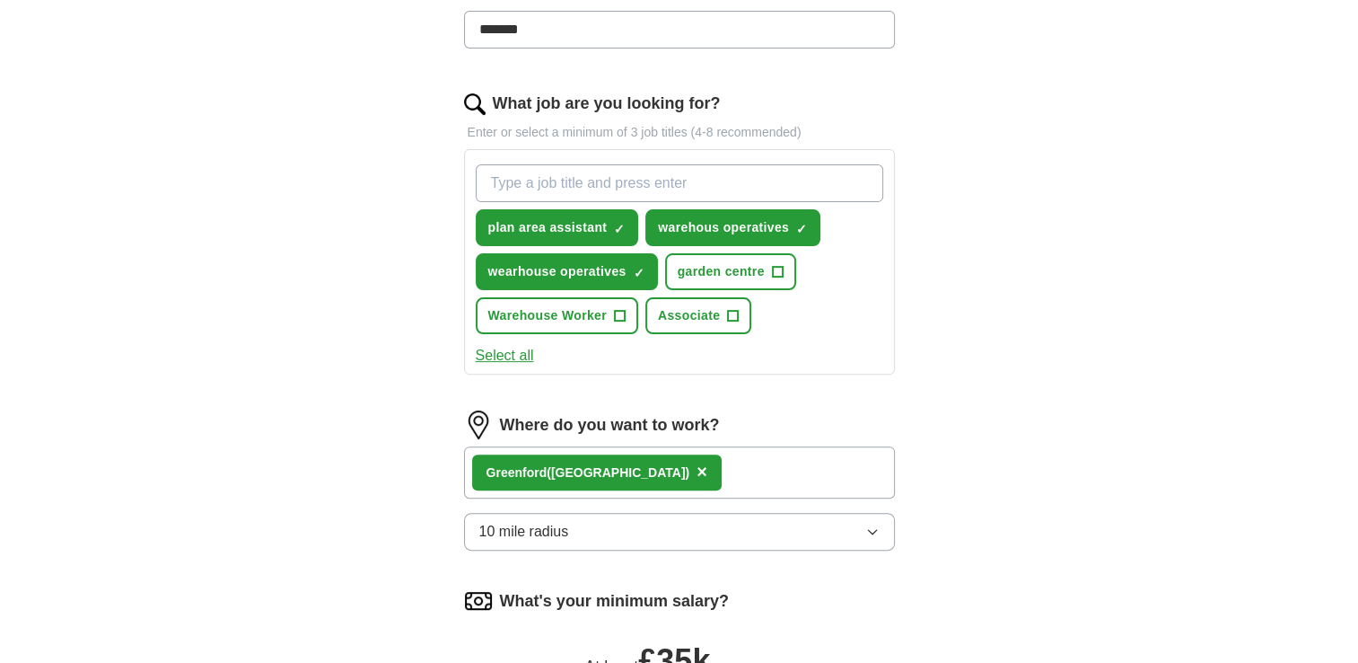
click at [564, 214] on div "plan area assistant ✓ × warehous operatives ✓ × wearhouse operatives ✓ × garden…" at bounding box center [679, 249] width 415 height 184
type input "shop supply chain mieszko"
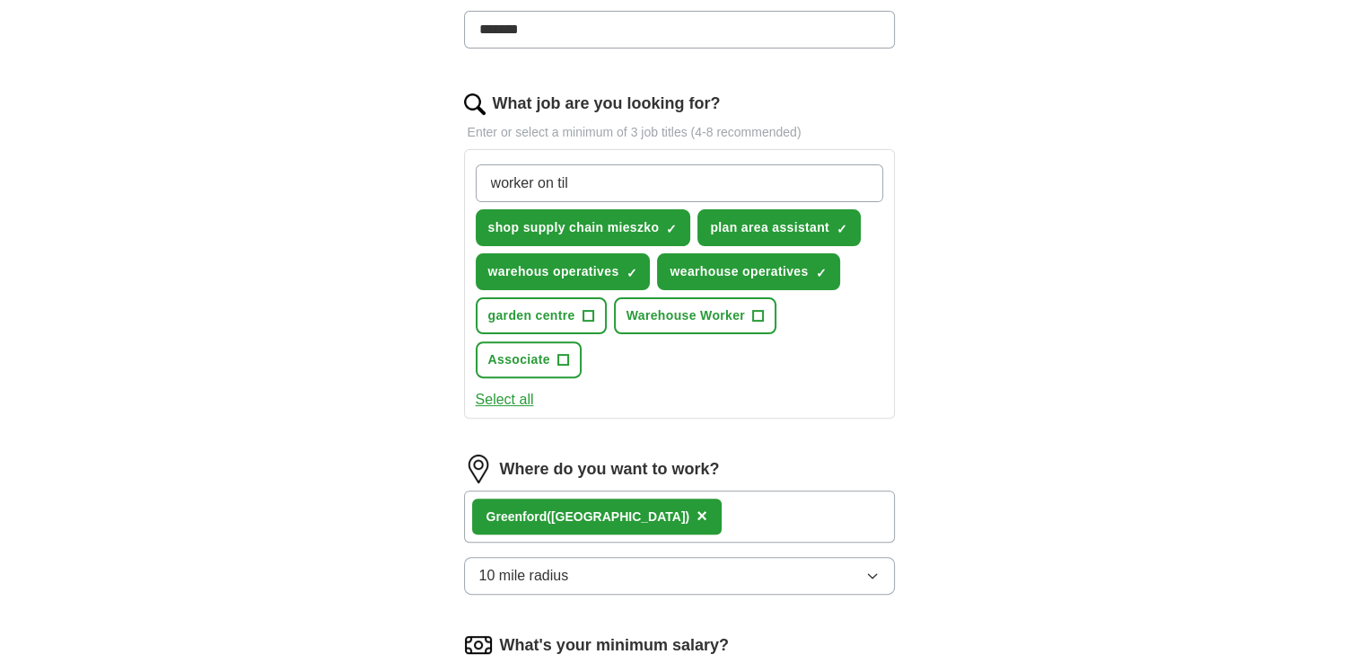
type input "worker on till"
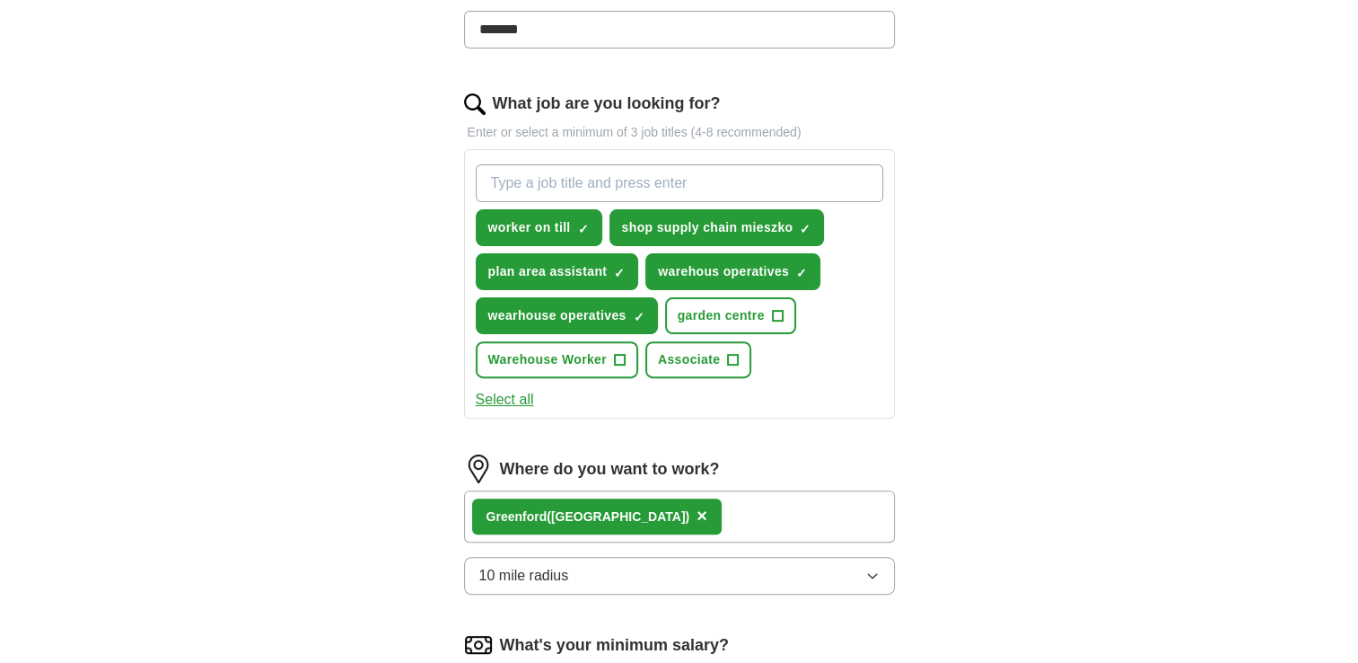
click at [550, 178] on input "What job are you looking for?" at bounding box center [680, 183] width 408 height 38
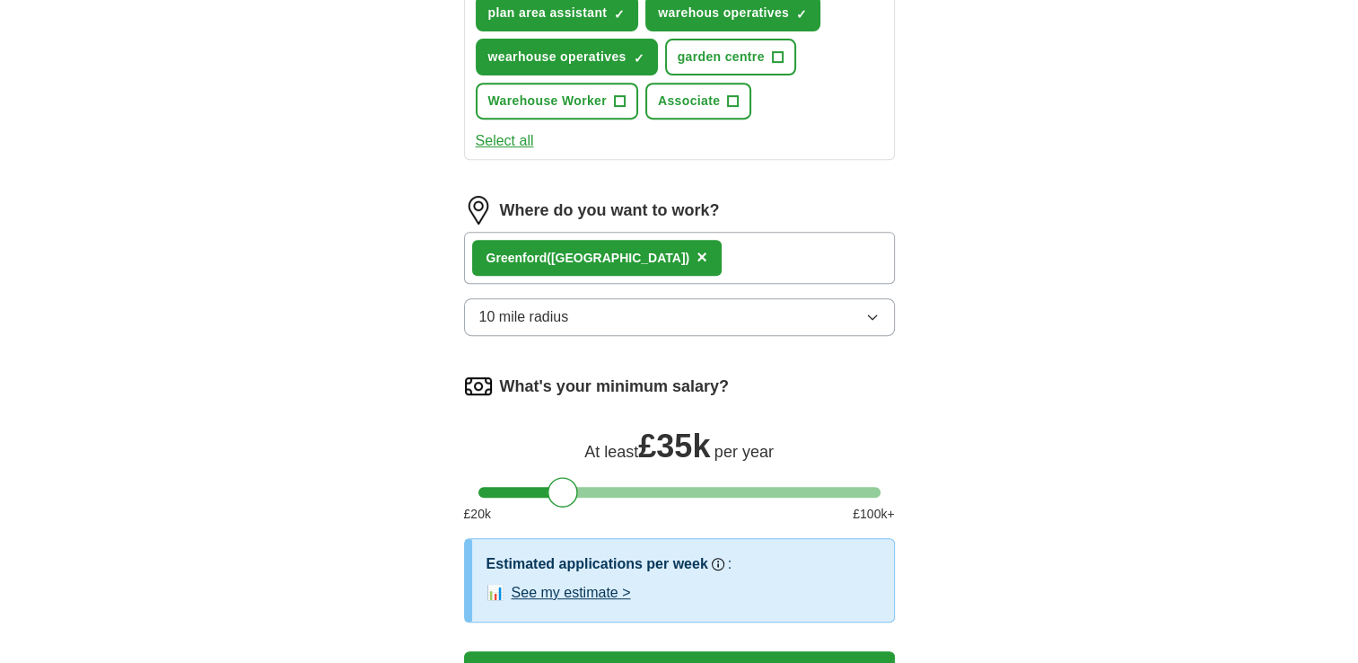
click at [1356, 652] on div "ApplyIQ Let ApplyIQ do the hard work of searching and applying for jobs. Just t…" at bounding box center [679, 11] width 1358 height 1453
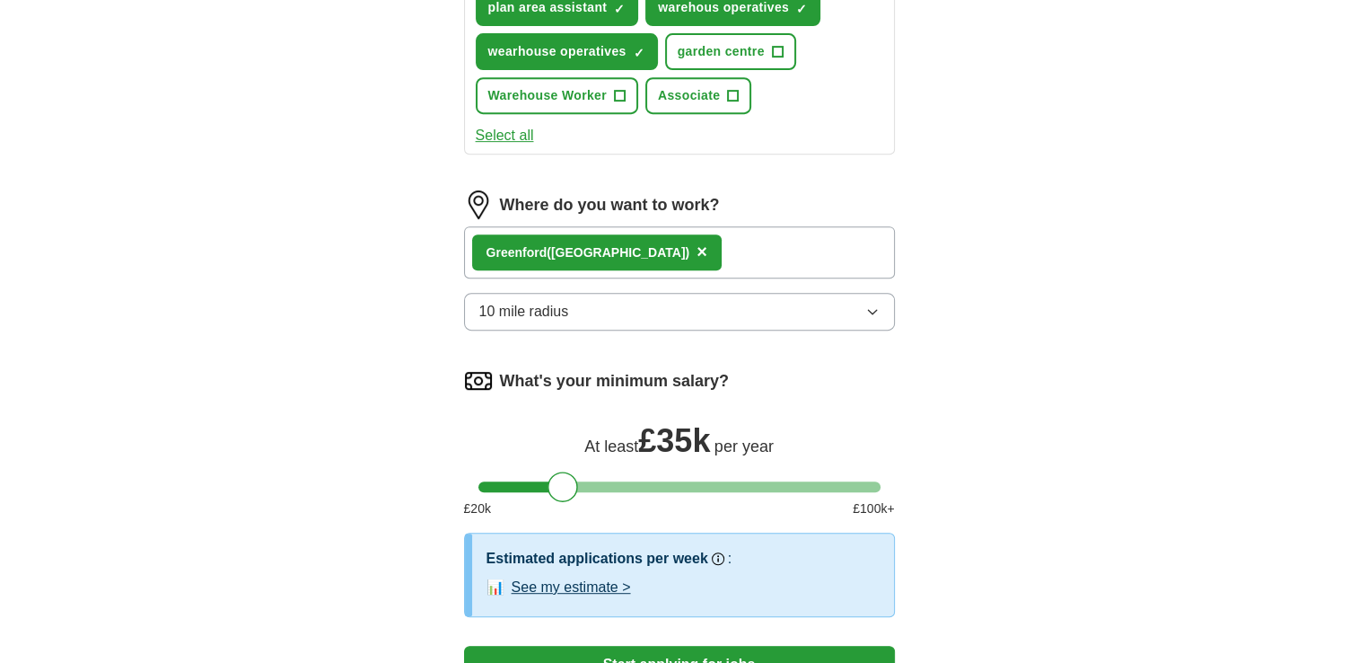
click at [1355, 652] on div "ApplyIQ Let ApplyIQ do the hard work of searching and applying for jobs. Just t…" at bounding box center [679, 5] width 1358 height 1453
click at [1354, 652] on div "ApplyIQ Let ApplyIQ do the hard work of searching and applying for jobs. Just t…" at bounding box center [679, 5] width 1358 height 1453
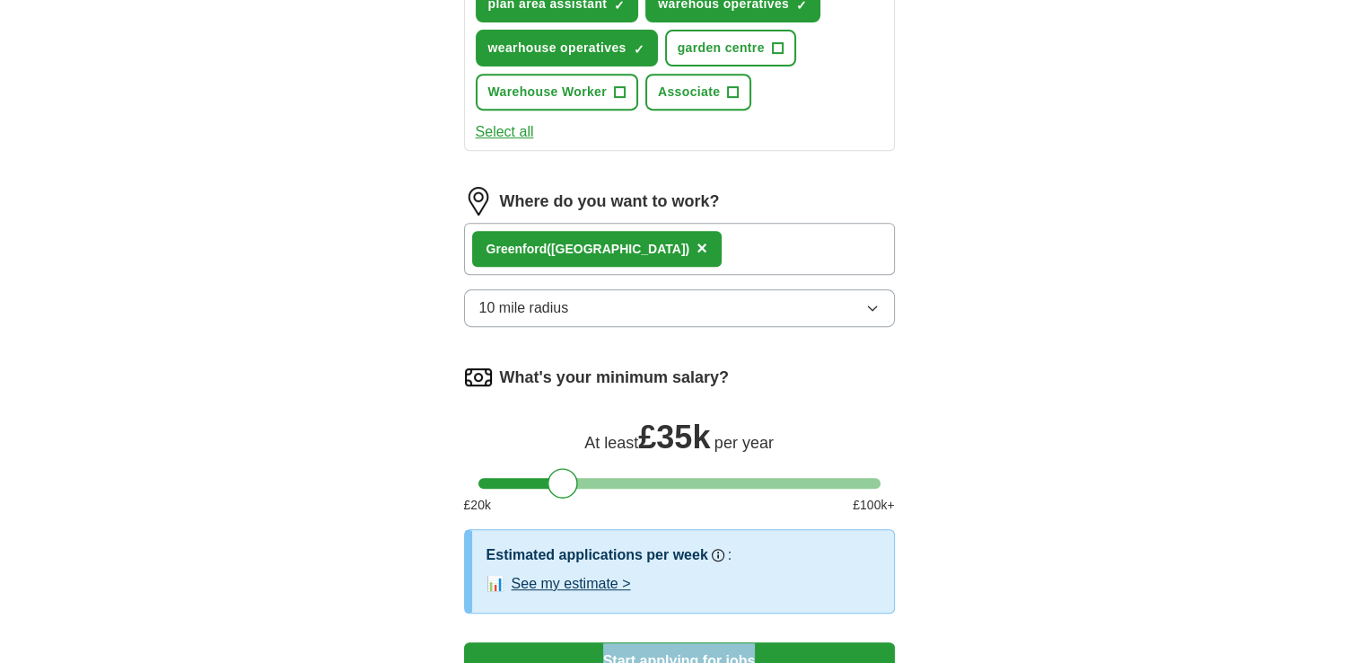
click at [1353, 652] on div "ApplyIQ Let ApplyIQ do the hard work of searching and applying for jobs. Just t…" at bounding box center [679, 2] width 1358 height 1453
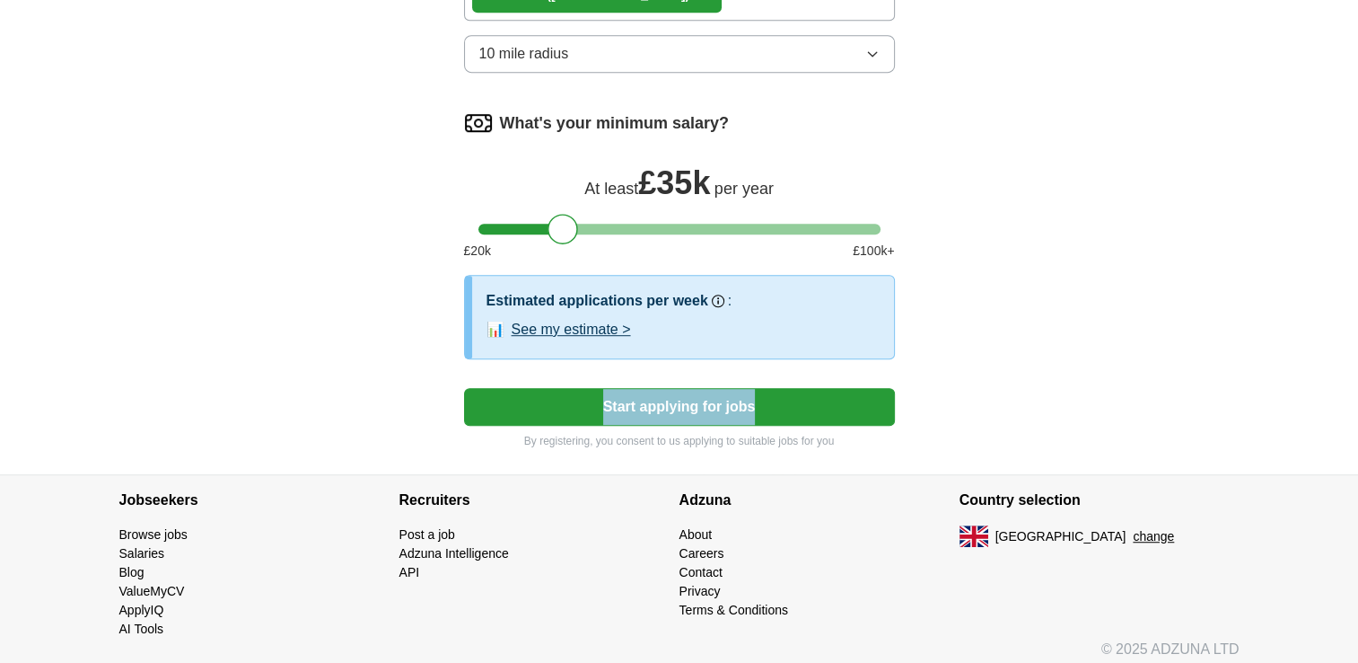
scroll to position [1038, 0]
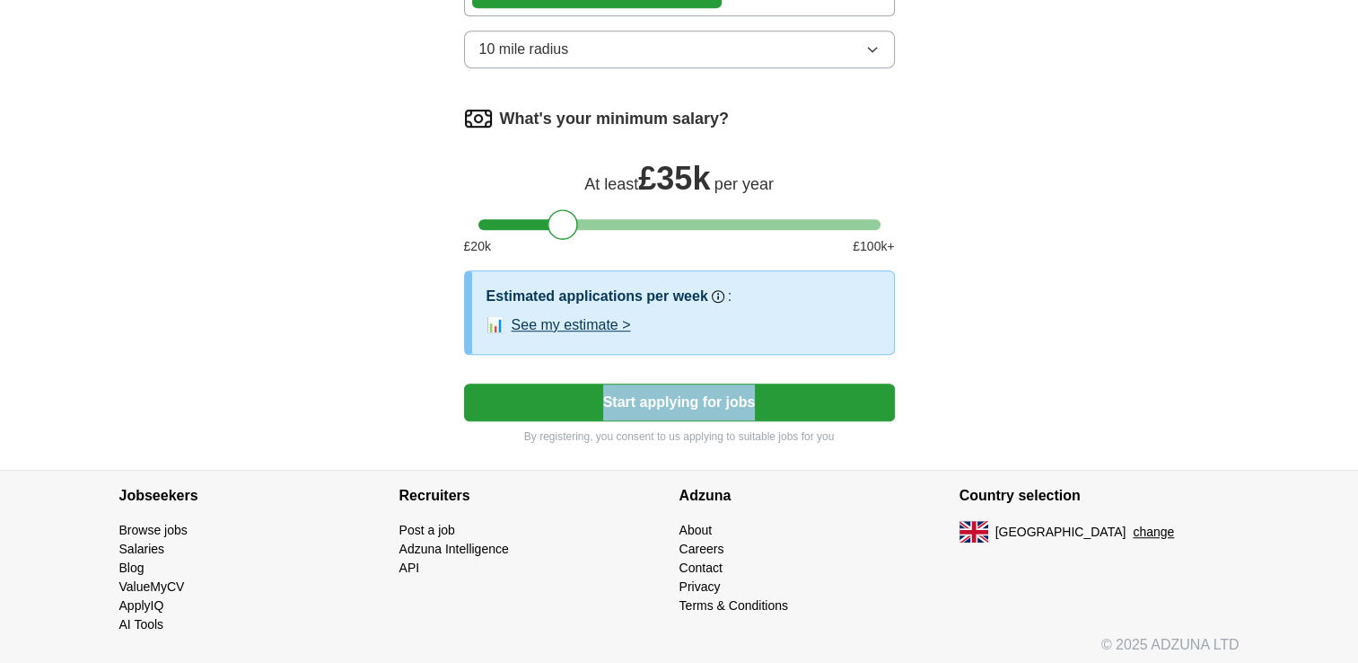
click at [686, 393] on button "Start applying for jobs" at bounding box center [679, 402] width 431 height 38
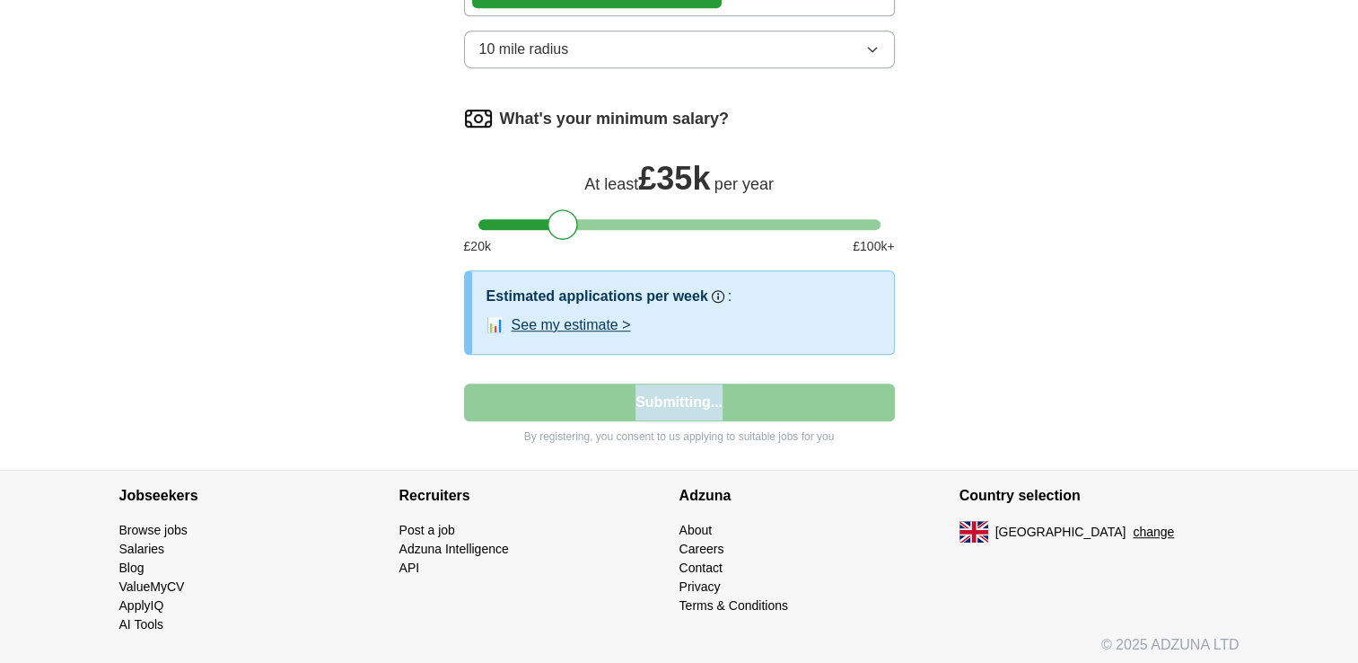
select select "**"
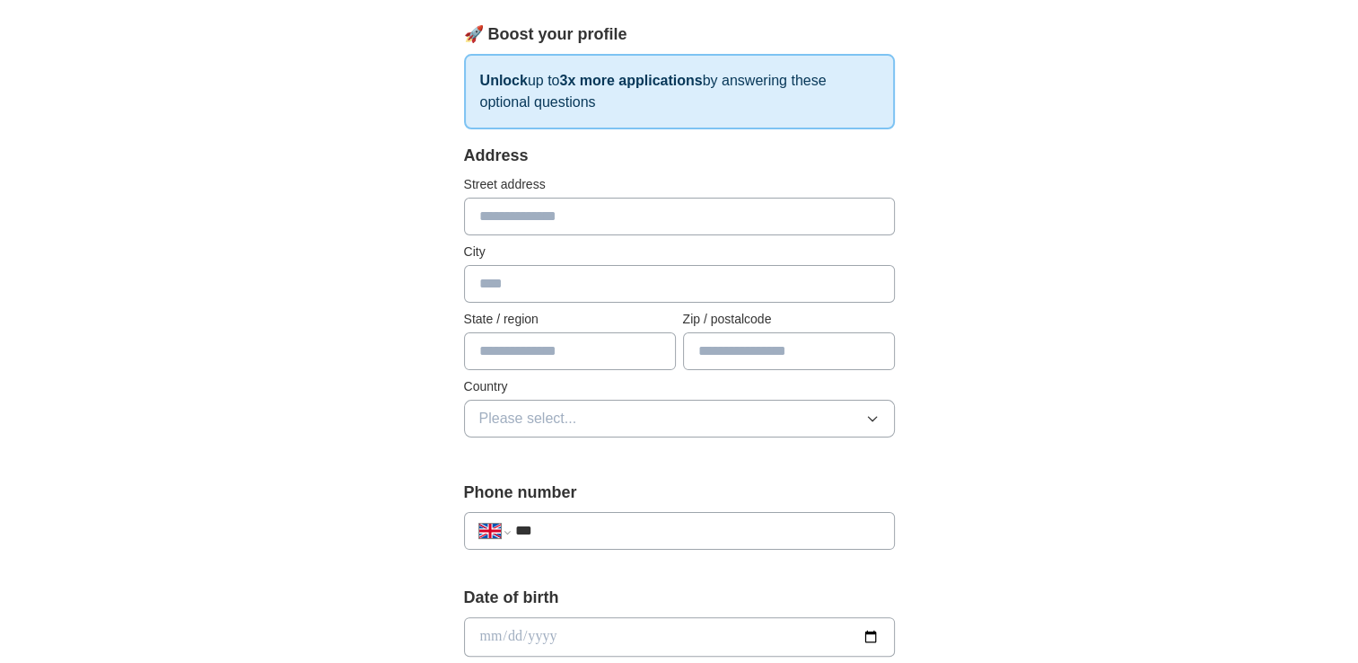
scroll to position [251, 0]
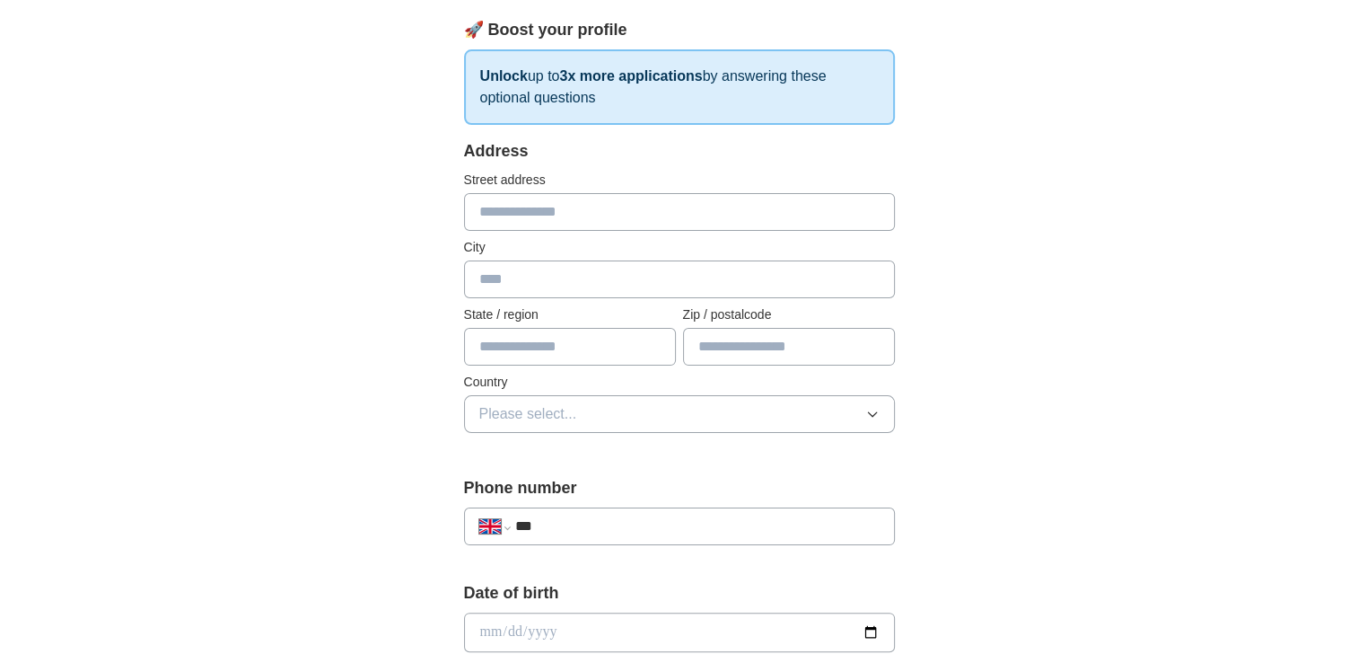
click at [606, 215] on input "text" at bounding box center [679, 212] width 431 height 38
type input "**********"
type input "********"
type input "******"
type input "*******"
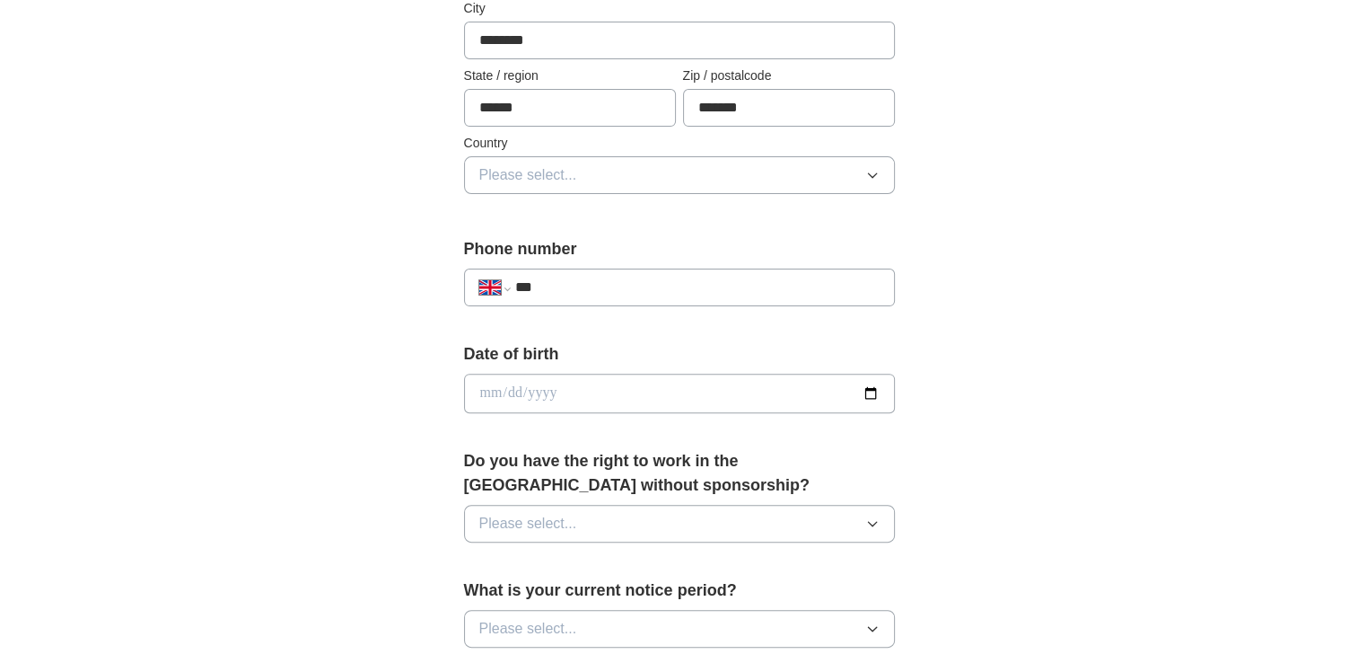
scroll to position [503, 0]
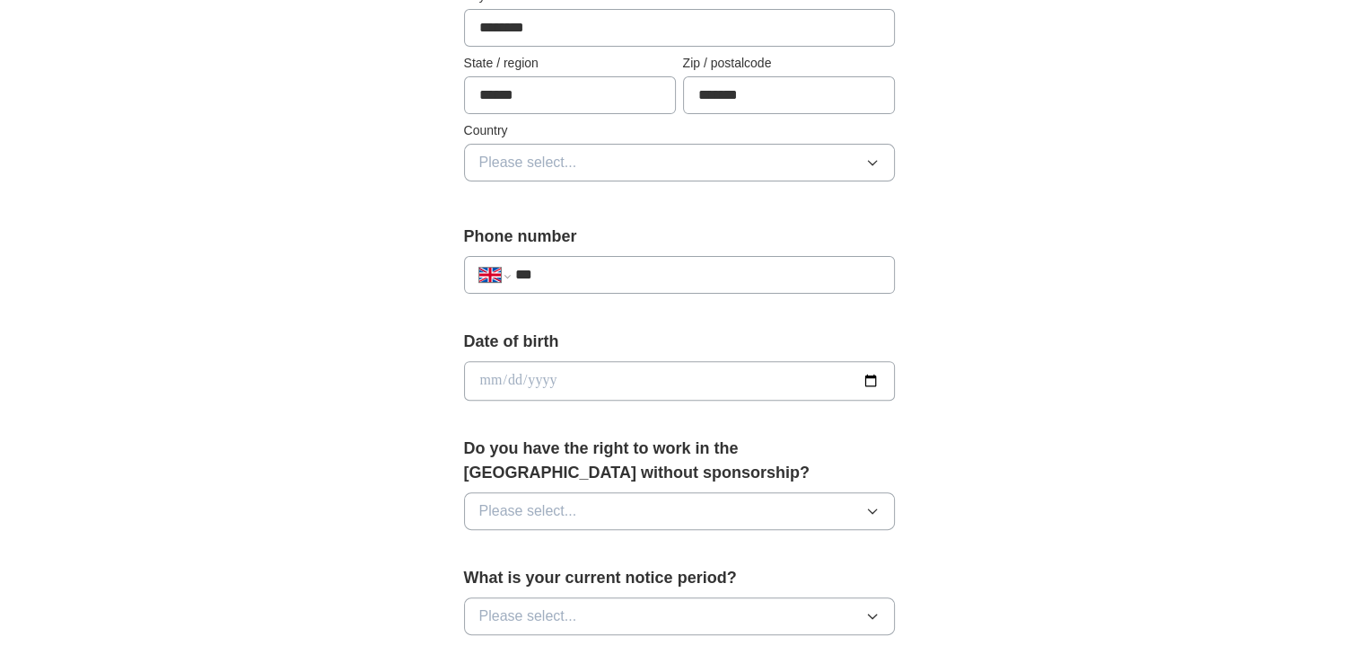
click at [623, 159] on button "Please select..." at bounding box center [679, 163] width 431 height 38
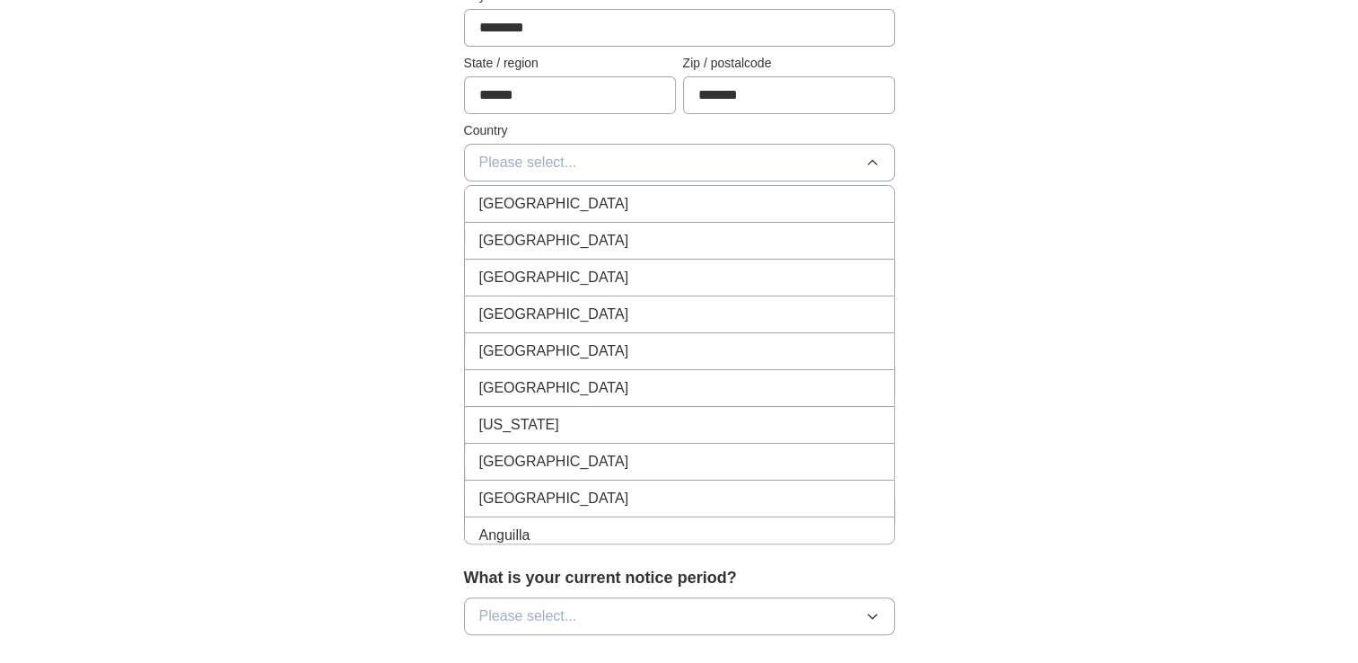
click at [632, 211] on div "[GEOGRAPHIC_DATA]" at bounding box center [679, 204] width 400 height 22
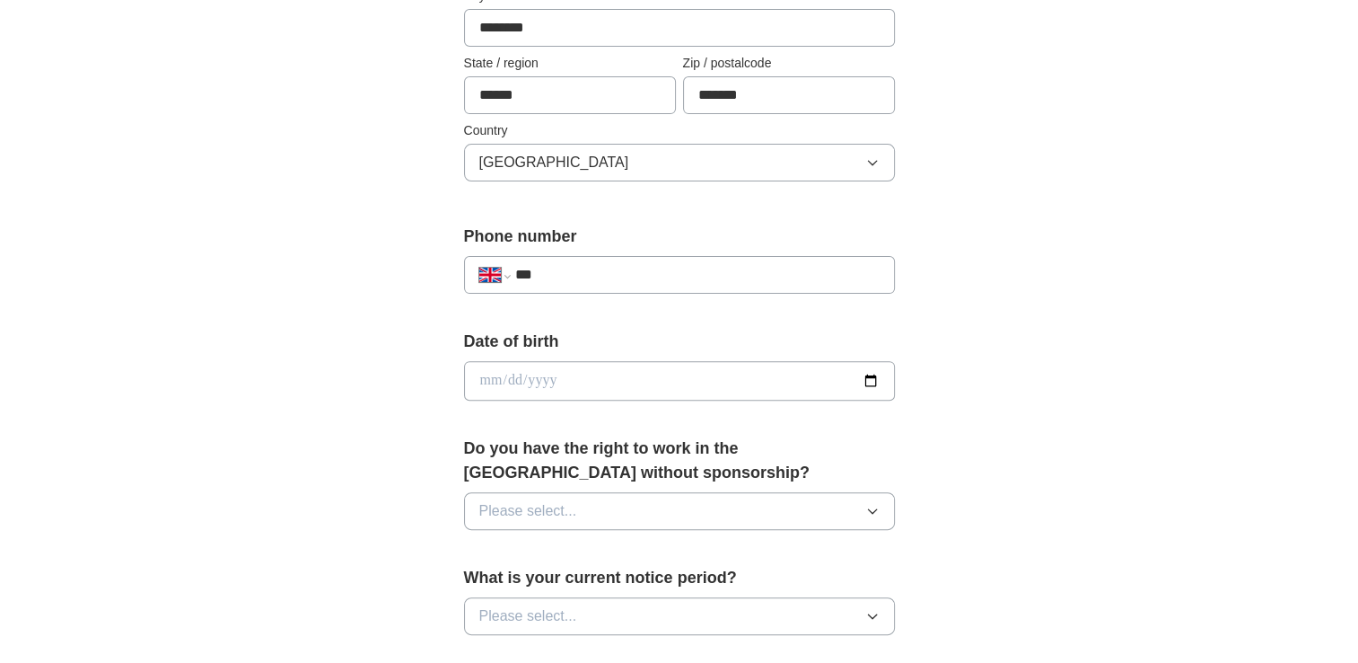
click at [632, 298] on div "**********" at bounding box center [679, 265] width 431 height 83
drag, startPoint x: 592, startPoint y: 242, endPoint x: 596, endPoint y: 279, distance: 37.0
click at [592, 242] on label "Phone number" at bounding box center [679, 236] width 431 height 24
click at [596, 282] on input "***" at bounding box center [696, 275] width 364 height 22
type input "**********"
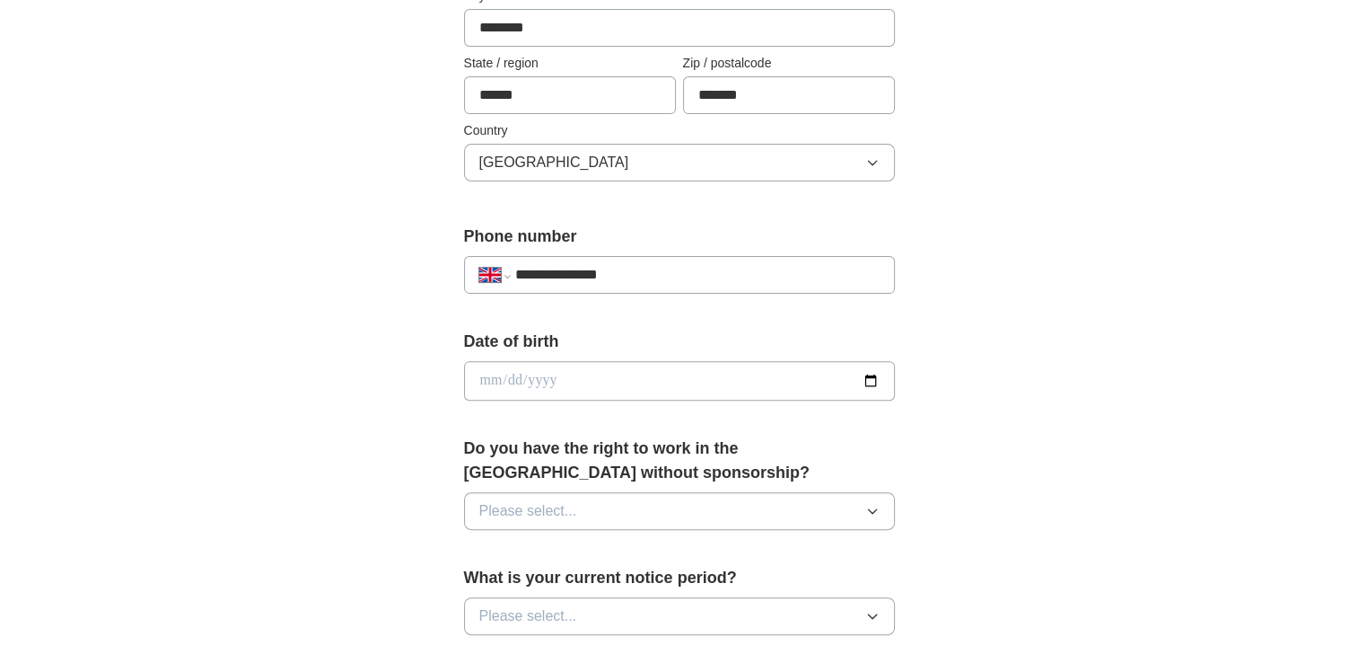
click at [632, 369] on input "date" at bounding box center [679, 380] width 431 height 39
type input "**********"
click at [874, 512] on icon "button" at bounding box center [872, 511] width 14 height 14
drag, startPoint x: 741, startPoint y: 537, endPoint x: 970, endPoint y: 580, distance: 232.9
click at [755, 541] on div "Yes" at bounding box center [679, 552] width 400 height 22
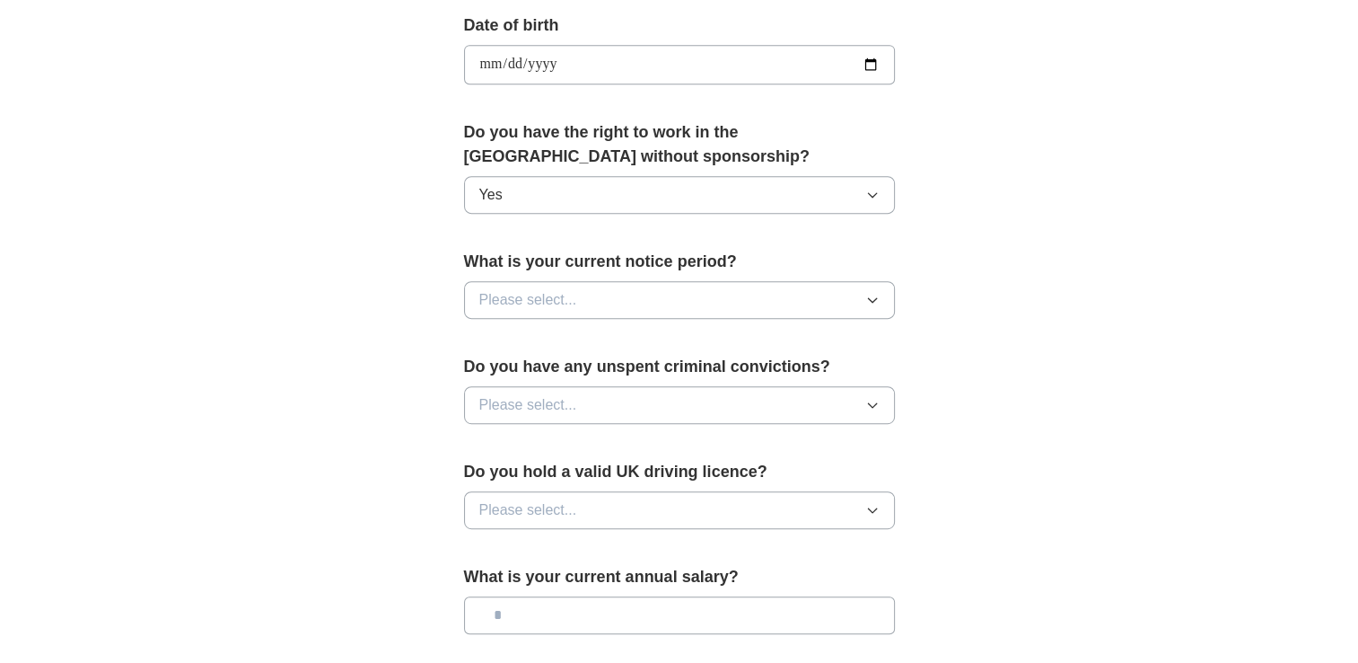
scroll to position [826, 0]
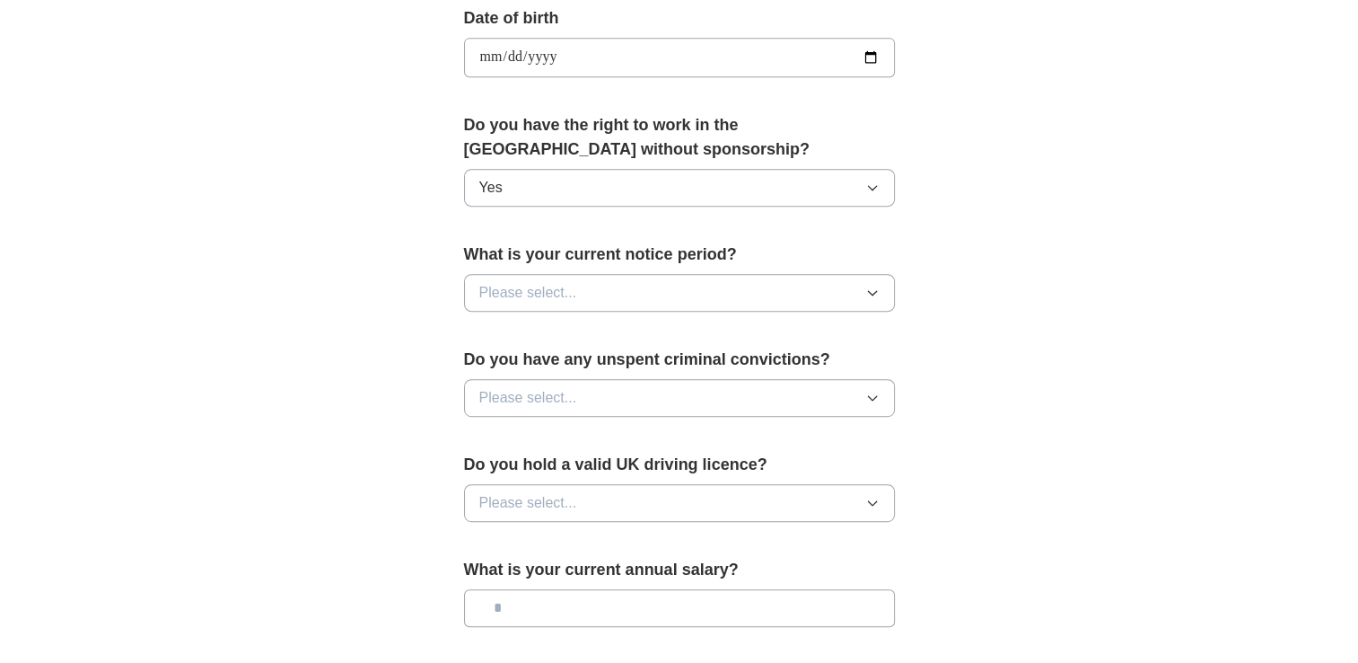
click at [872, 296] on icon "button" at bounding box center [872, 292] width 14 height 14
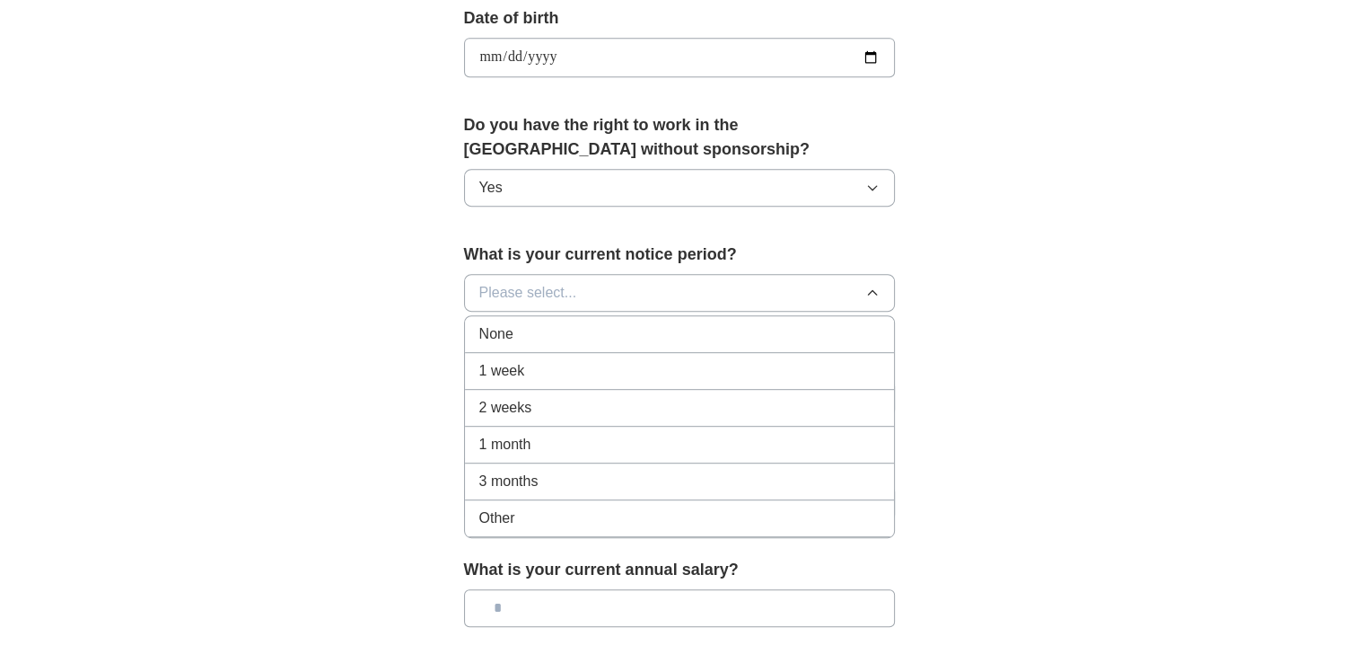
click at [698, 328] on div "None" at bounding box center [679, 334] width 400 height 22
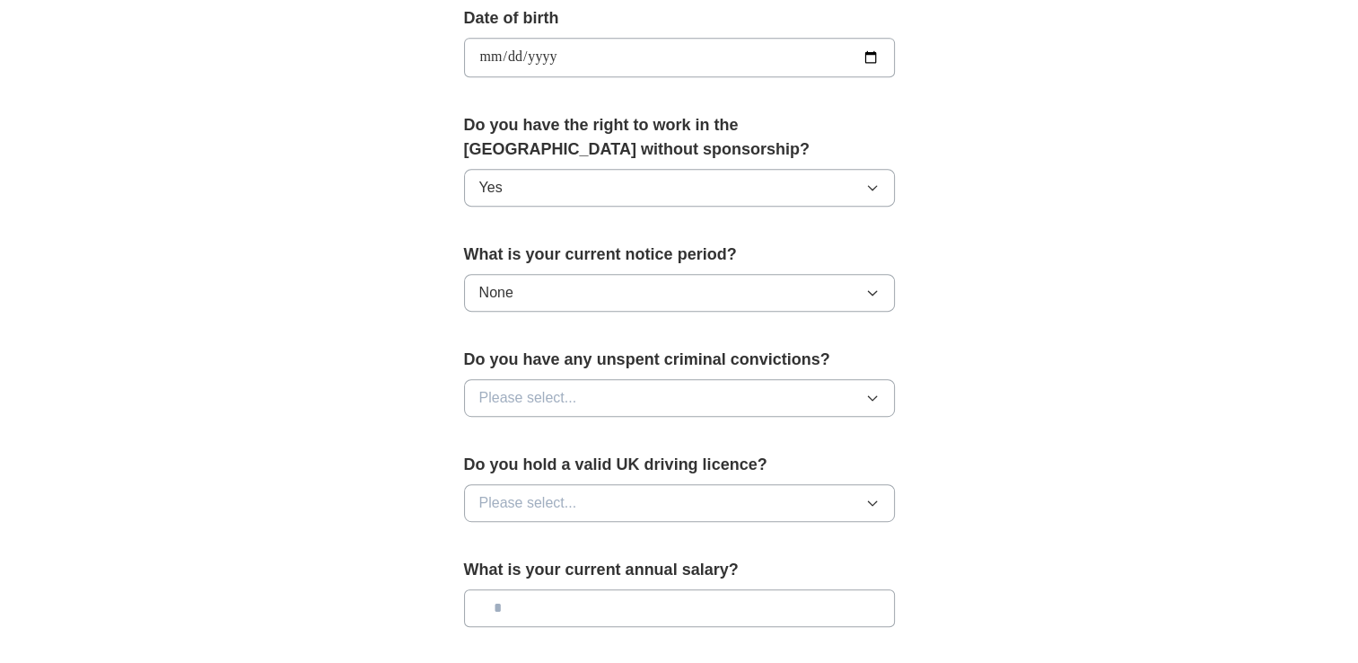
click at [873, 383] on button "Please select..." at bounding box center [679, 398] width 431 height 38
click at [704, 470] on div "No" at bounding box center [679, 476] width 400 height 22
click at [869, 499] on icon "button" at bounding box center [872, 503] width 14 height 14
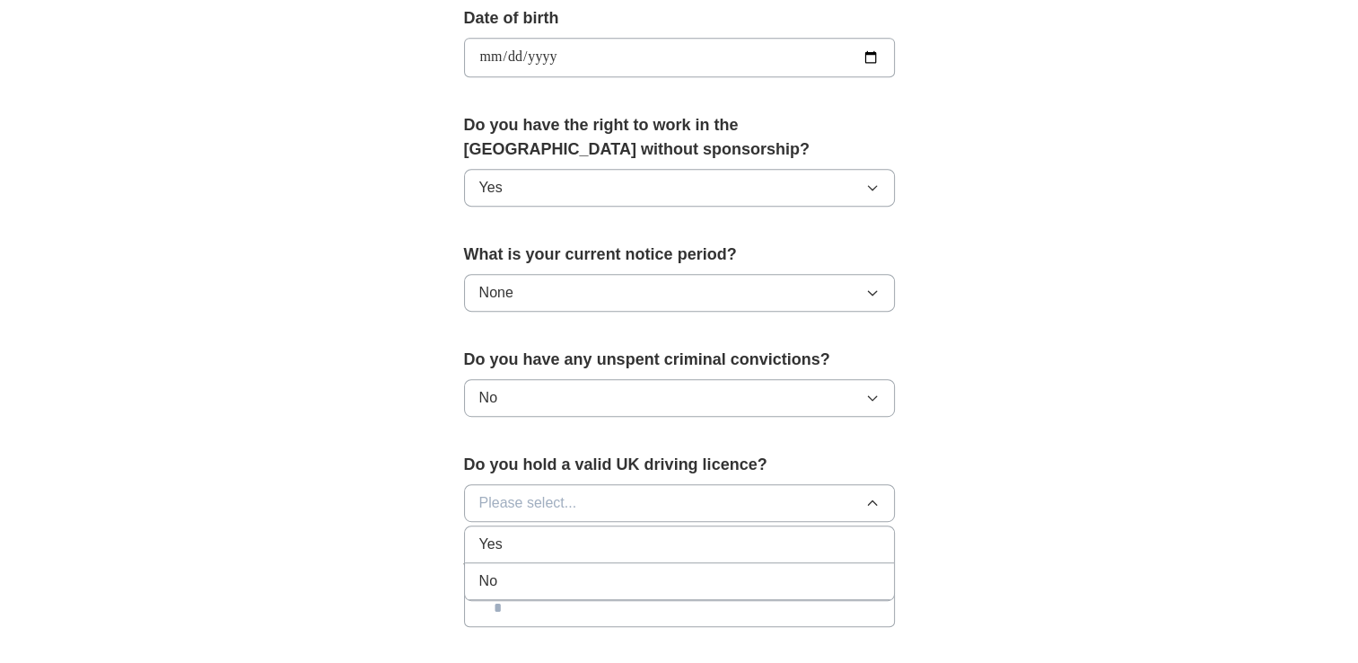
drag, startPoint x: 703, startPoint y: 533, endPoint x: 910, endPoint y: 533, distance: 207.4
click at [705, 533] on div "Yes" at bounding box center [679, 544] width 400 height 22
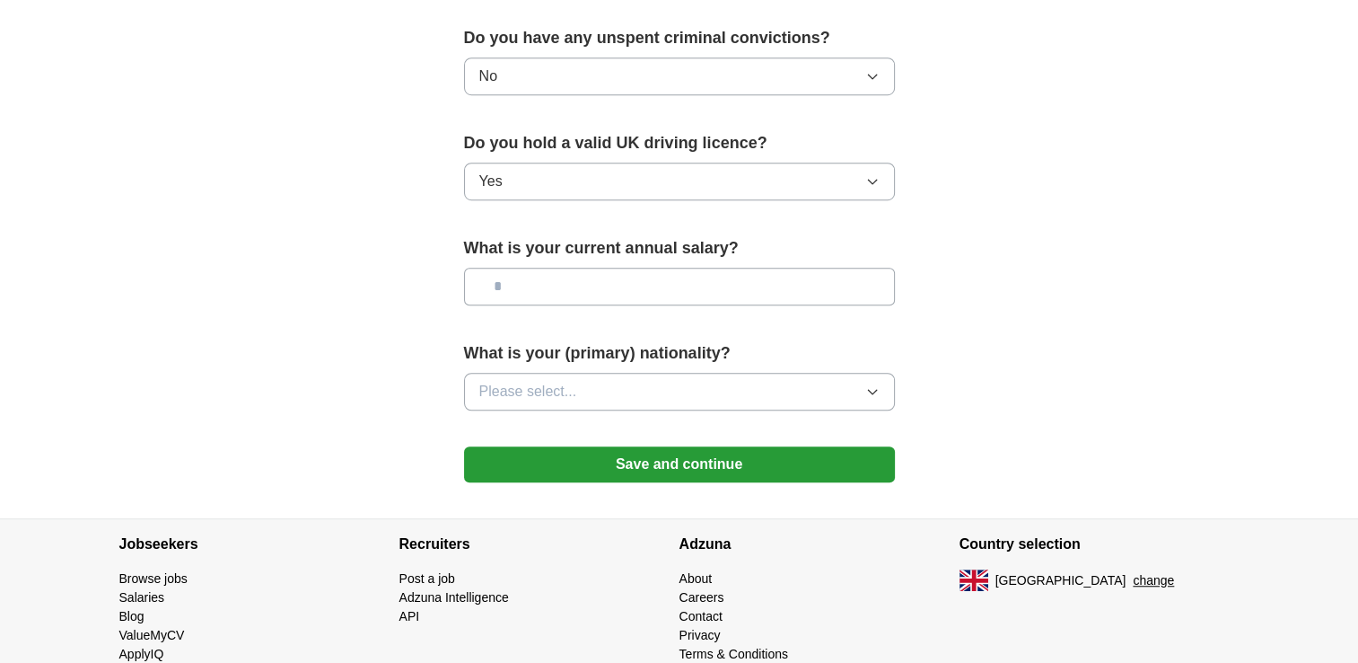
scroll to position [1185, 0]
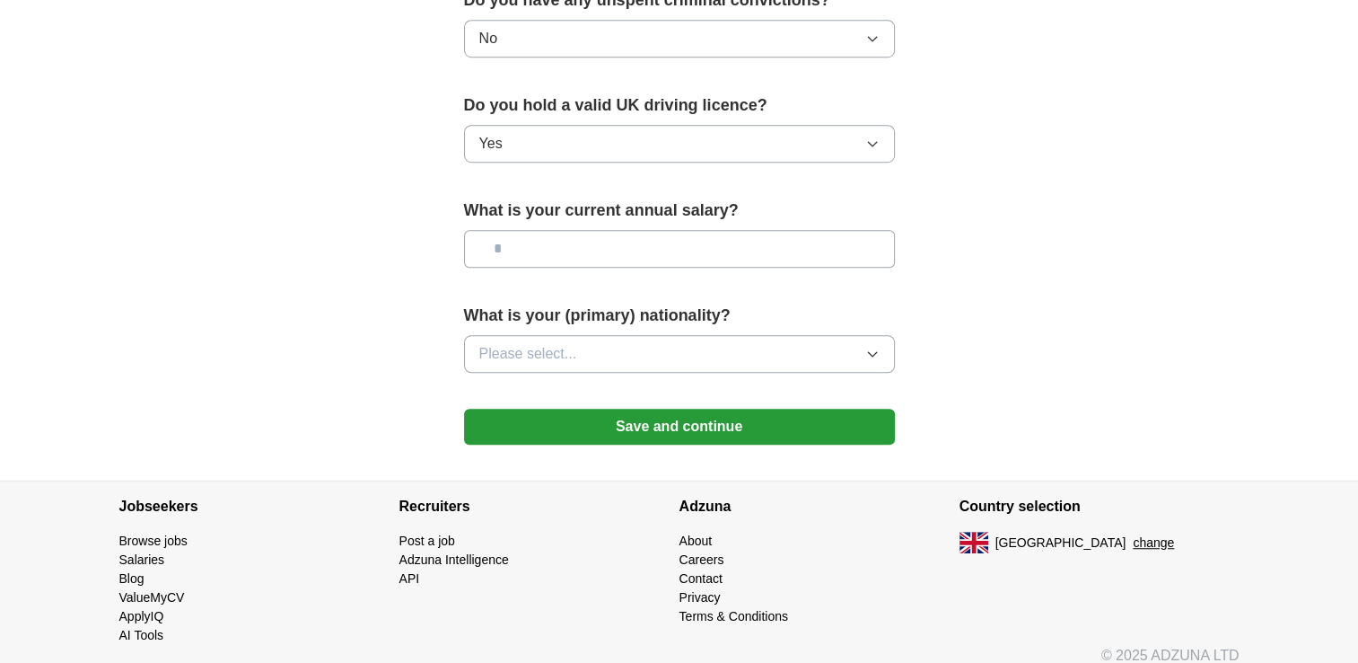
click at [800, 241] on input "text" at bounding box center [679, 249] width 431 height 38
type input "***"
click at [783, 346] on button "Please select..." at bounding box center [679, 354] width 431 height 38
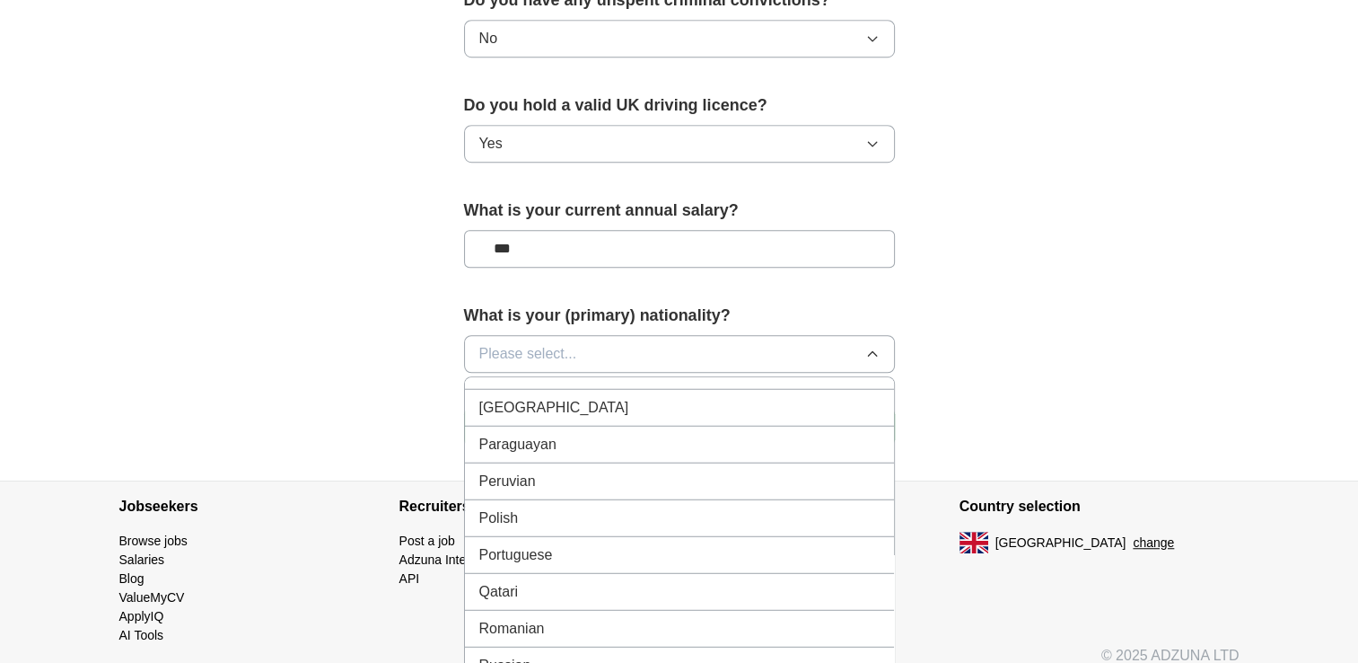
scroll to position [5099, 0]
click at [523, 475] on div "Polish" at bounding box center [679, 486] width 400 height 22
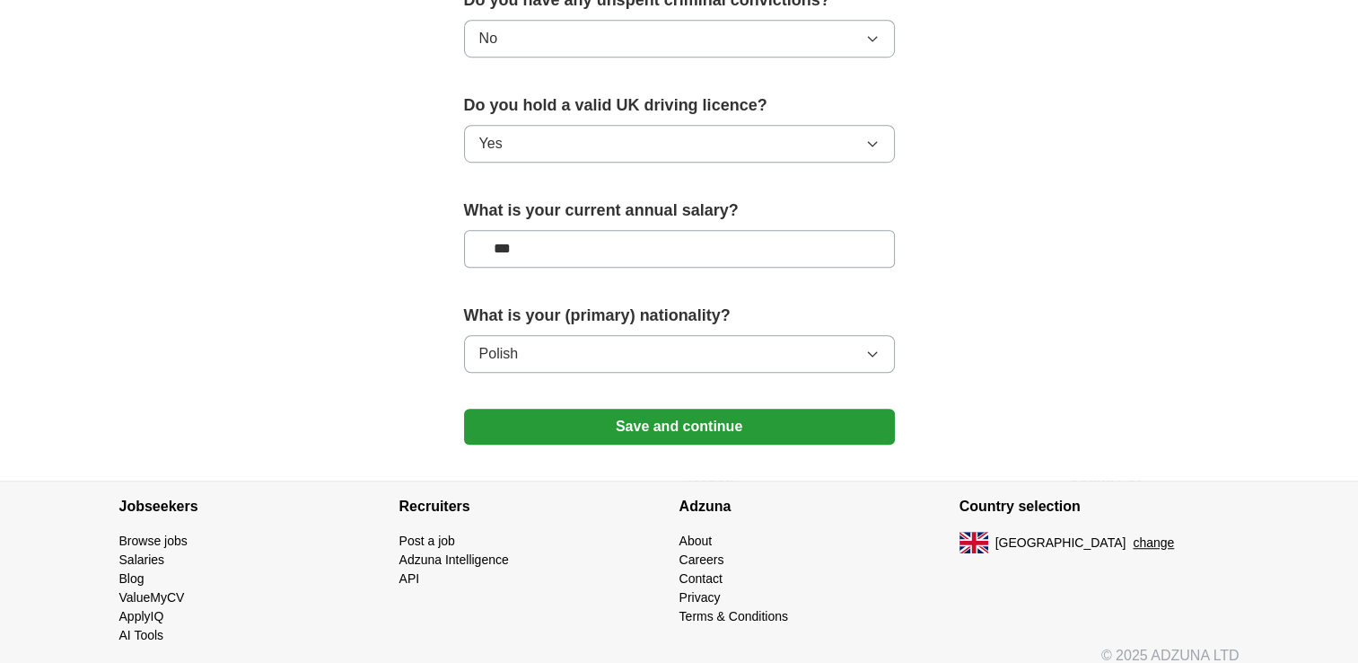
click at [663, 422] on button "Save and continue" at bounding box center [679, 426] width 431 height 36
